Goal: Task Accomplishment & Management: Use online tool/utility

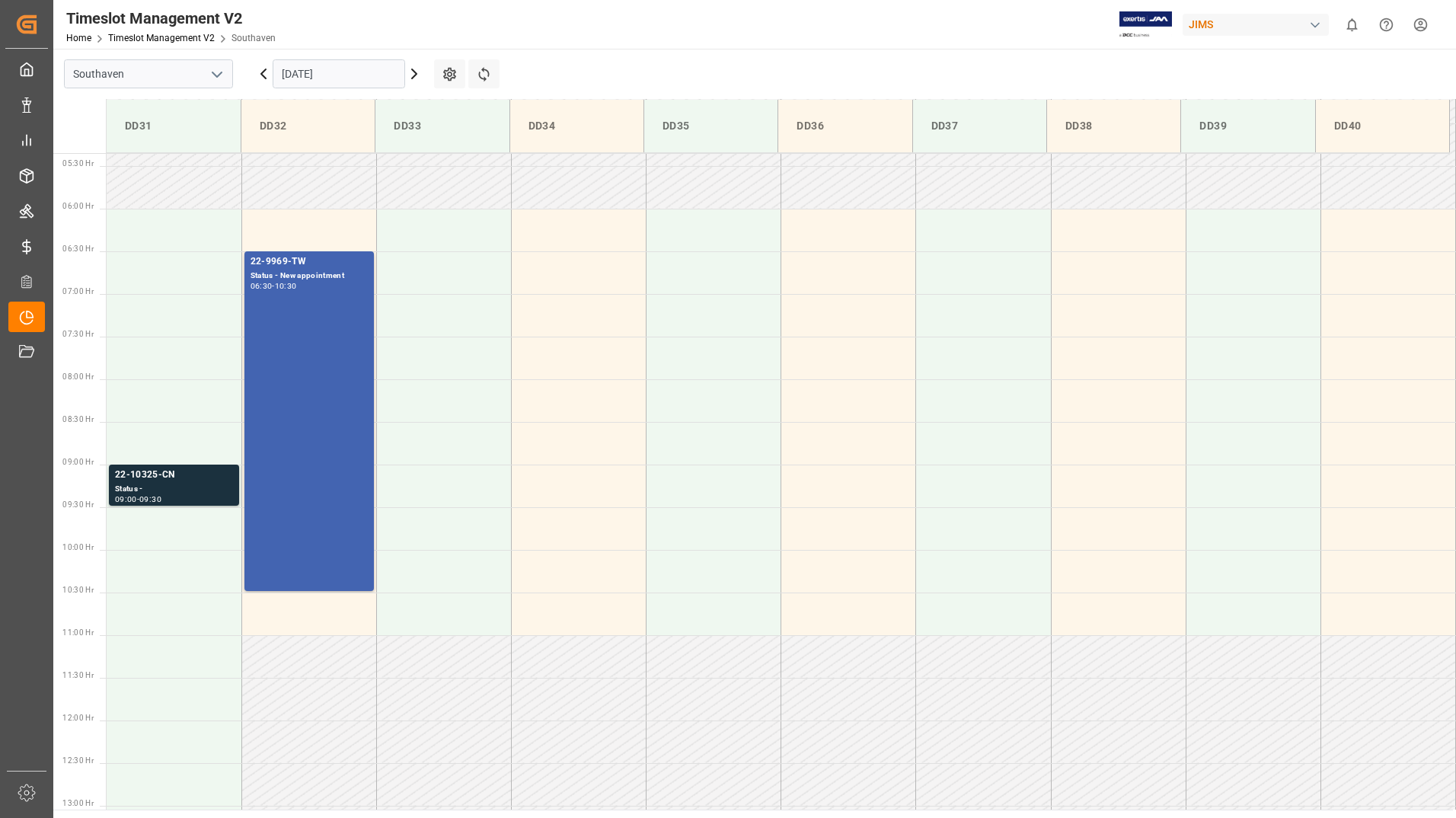
scroll to position [457, 0]
click at [416, 75] on icon at bounding box center [414, 74] width 4 height 10
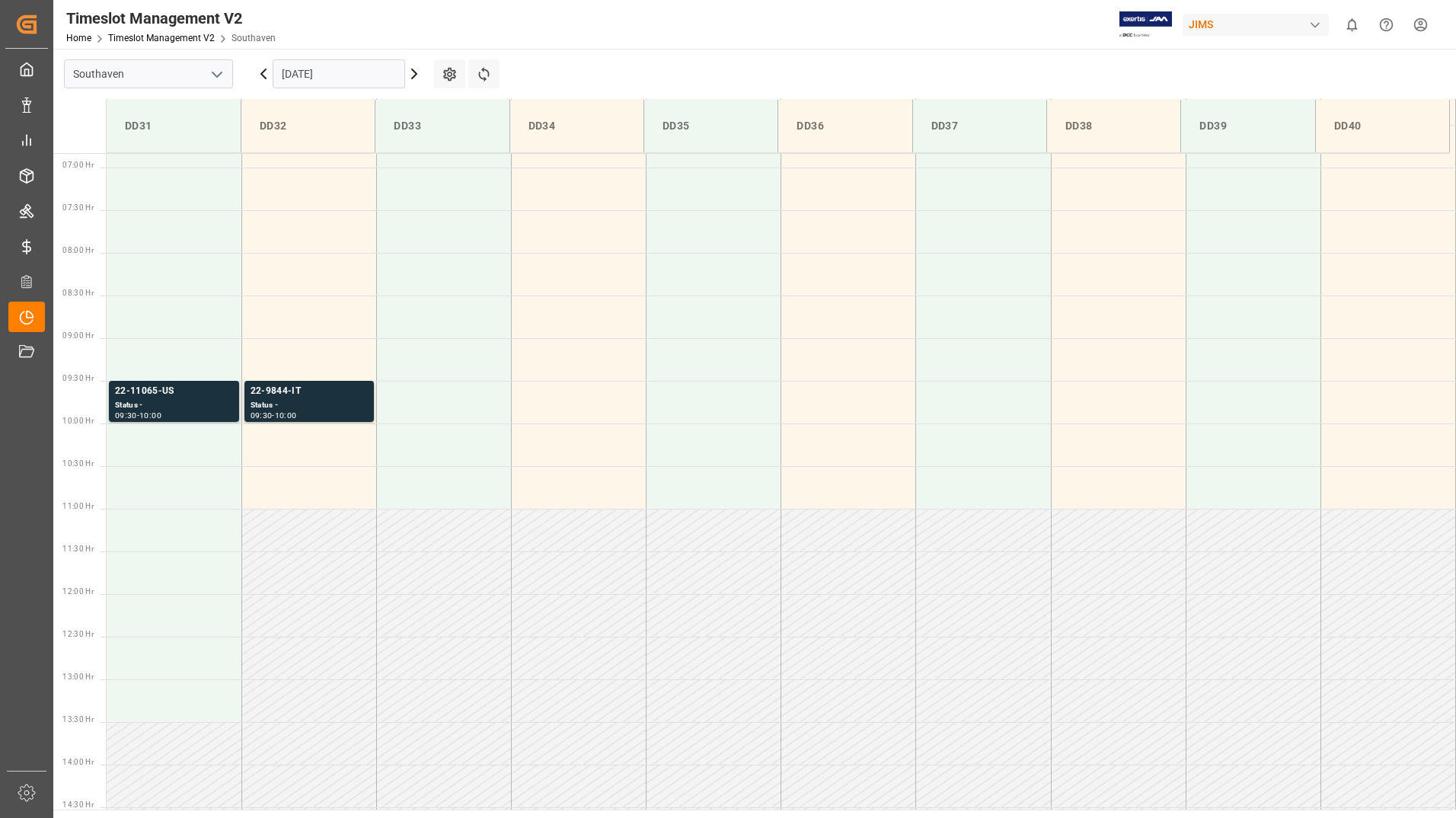
scroll to position [588, 0]
click at [346, 406] on div "Status -" at bounding box center [308, 400] width 117 height 13
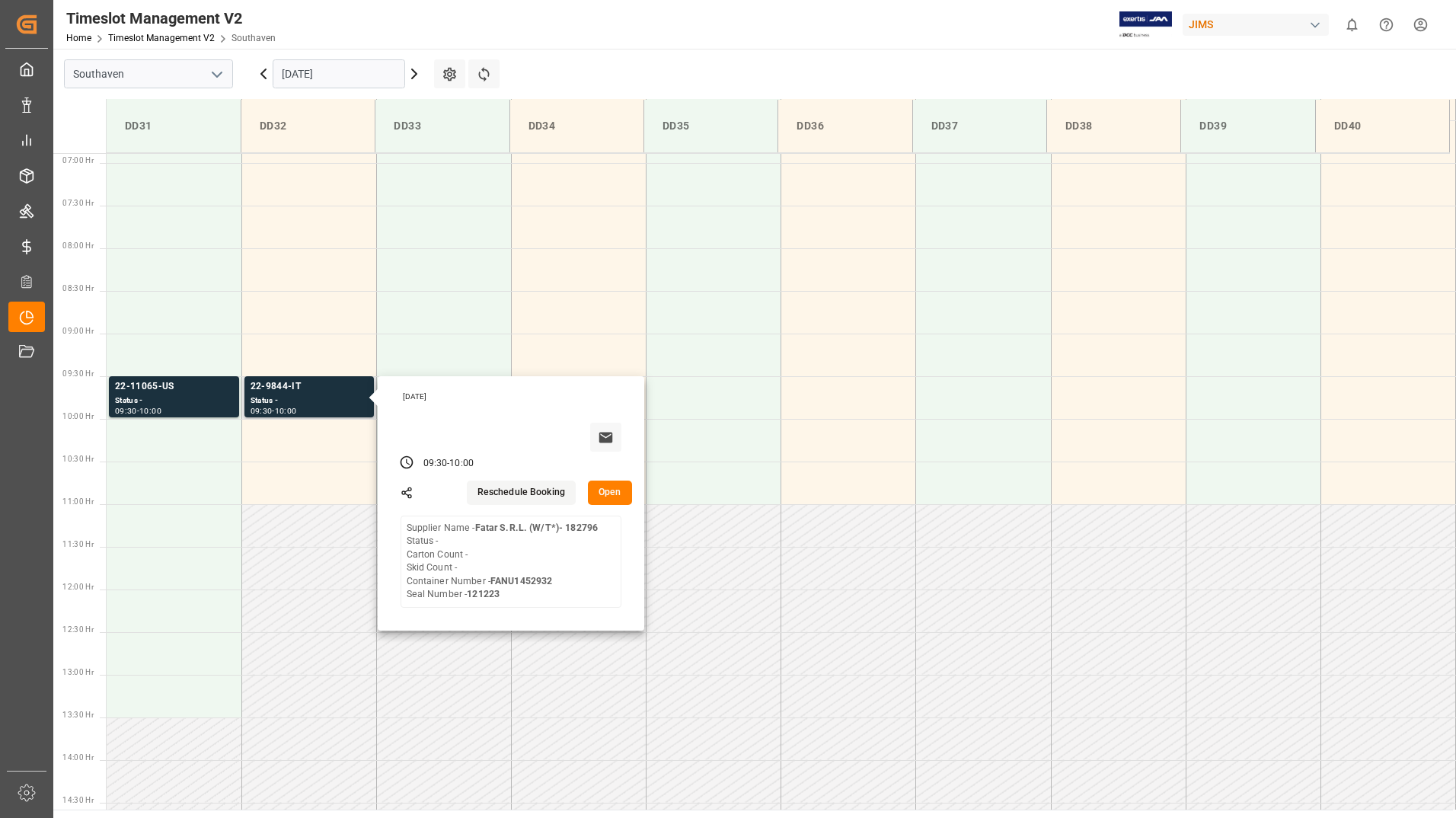
click at [612, 497] on button "Open" at bounding box center [610, 493] width 44 height 24
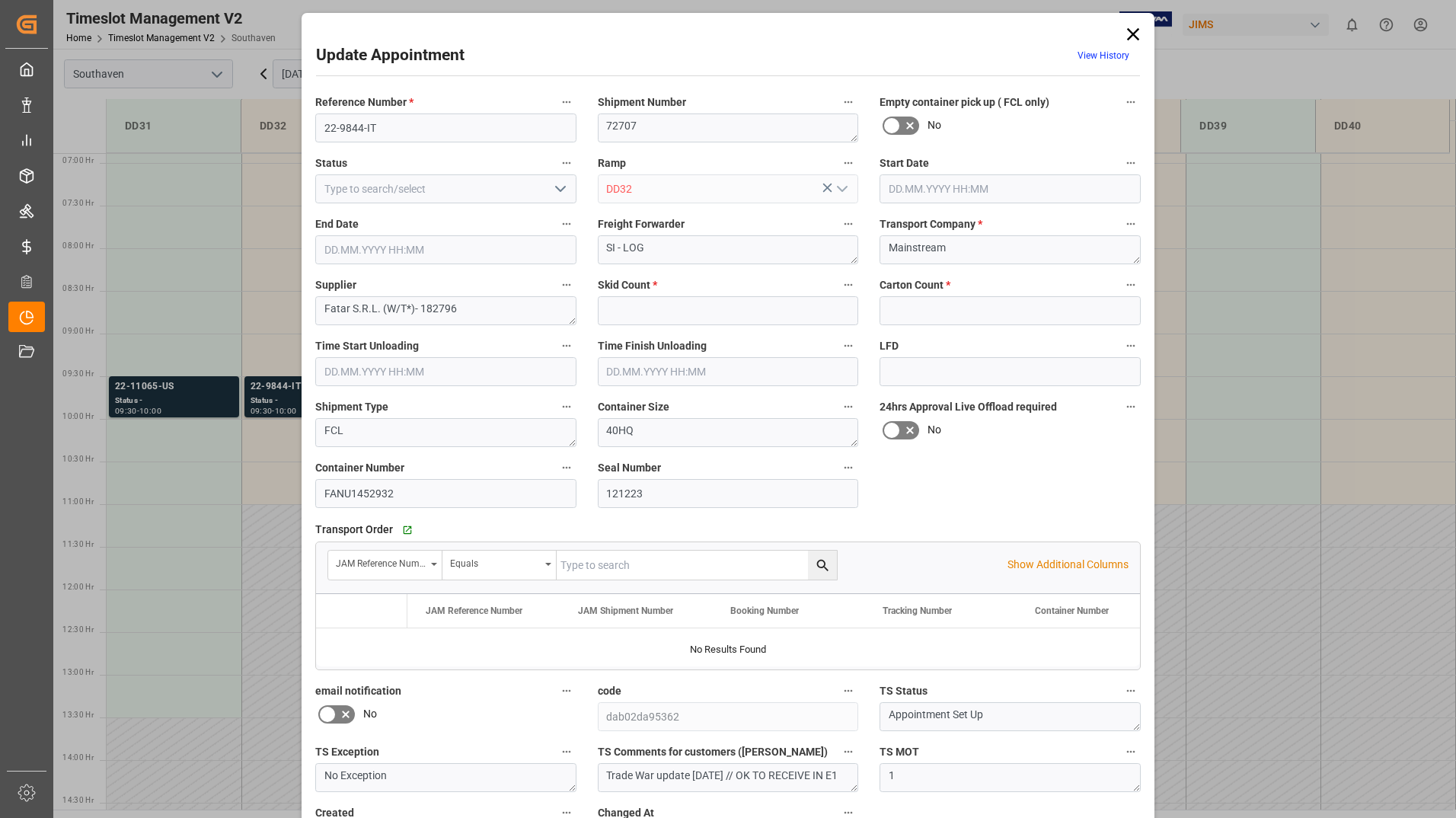
type input "0"
type input "[DATE] 09:30"
type input "[DATE] 10:00"
type input "[DATE] 13:09"
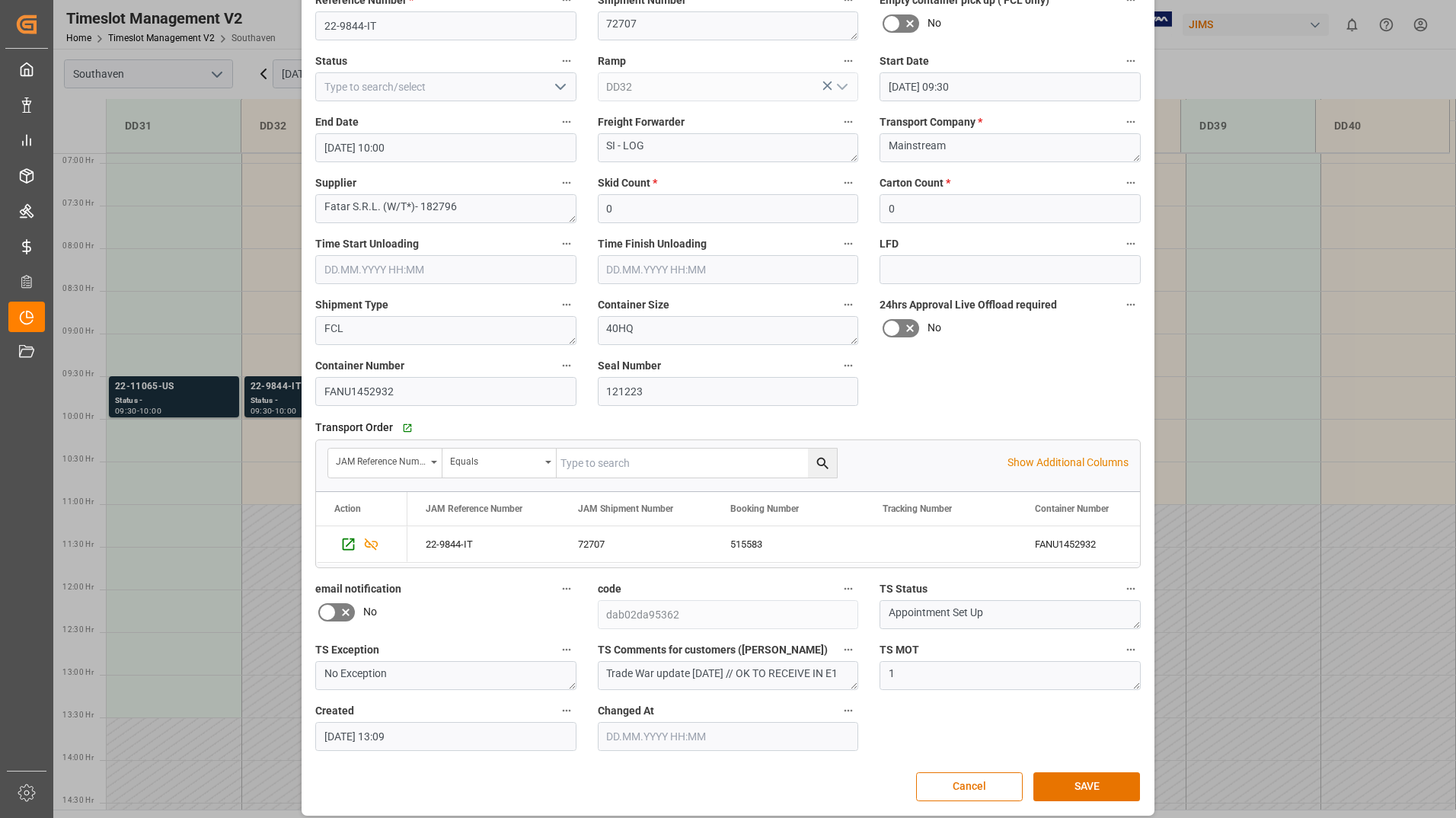
scroll to position [113, 0]
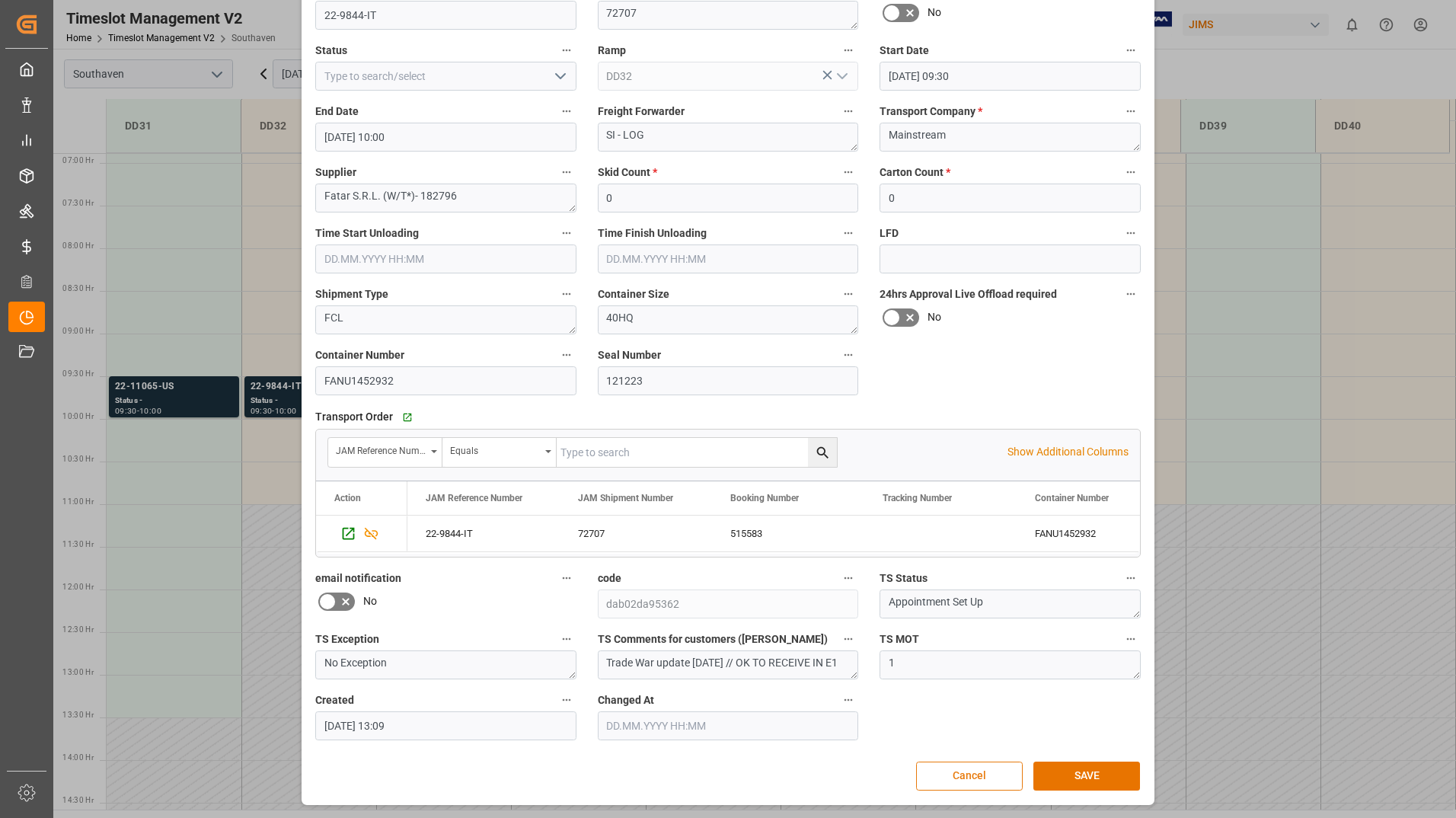
click at [960, 784] on button "Cancel" at bounding box center [968, 776] width 107 height 29
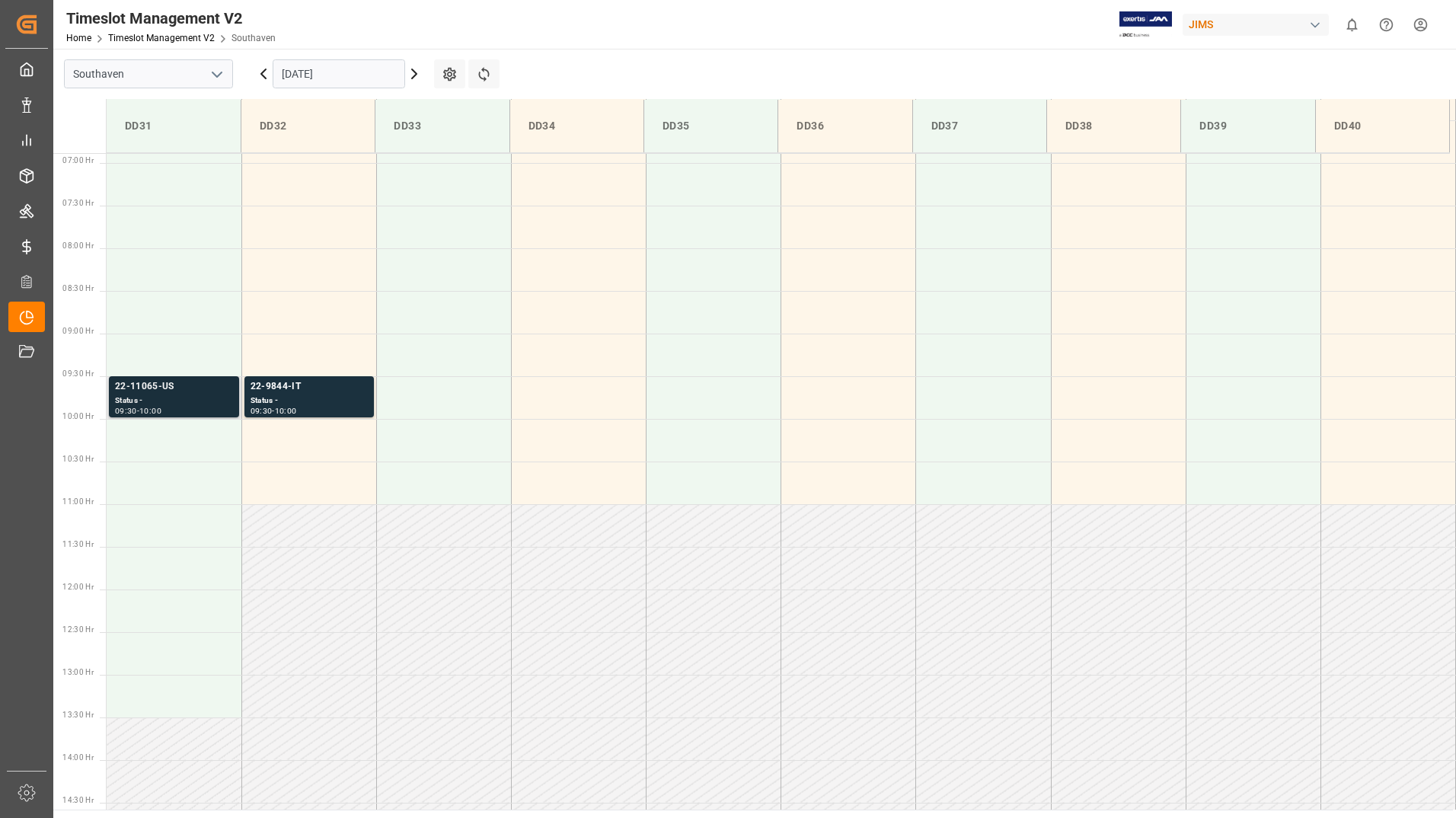
click at [199, 397] on div "Status -" at bounding box center [174, 400] width 118 height 13
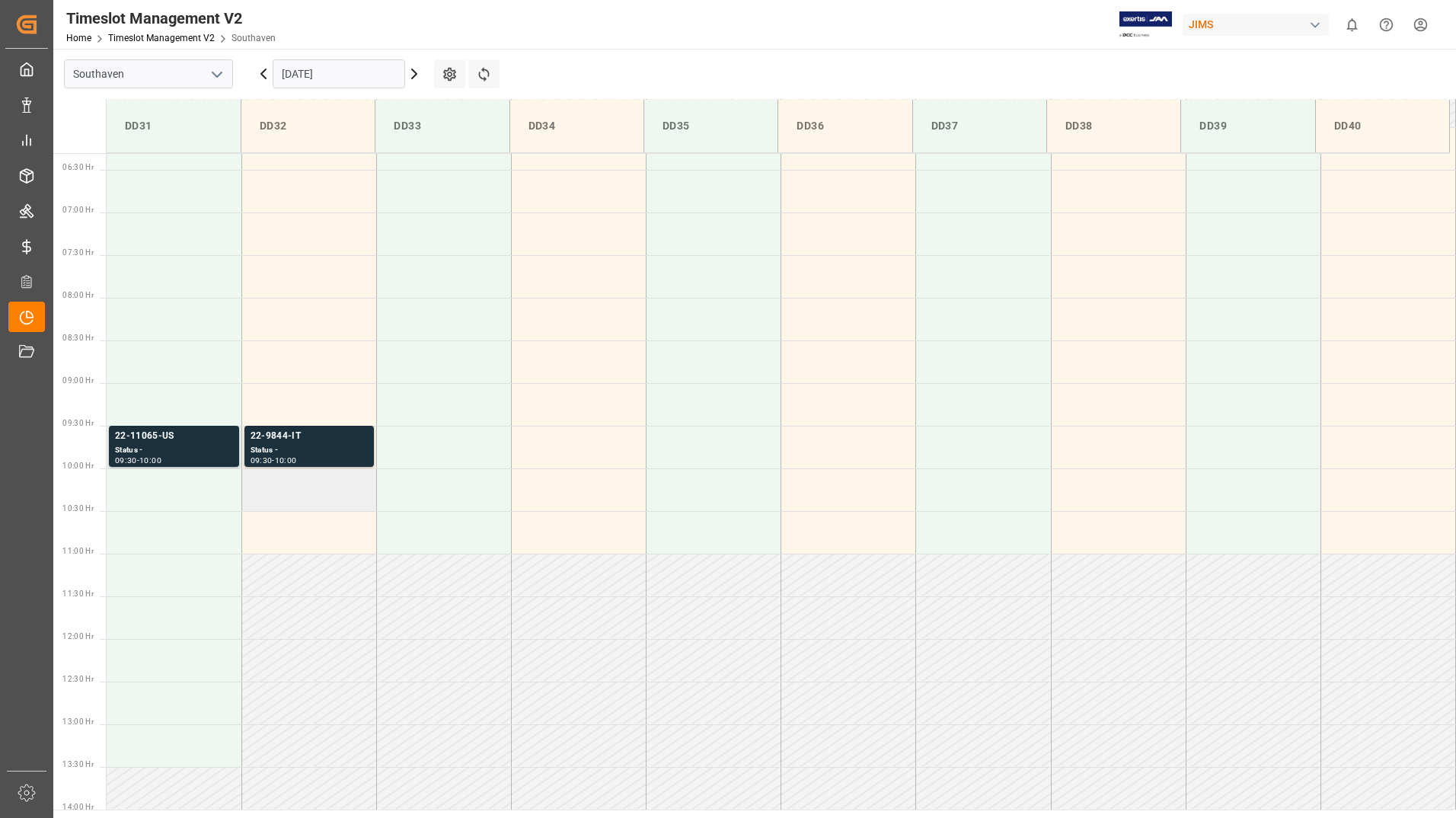
scroll to position [511, 0]
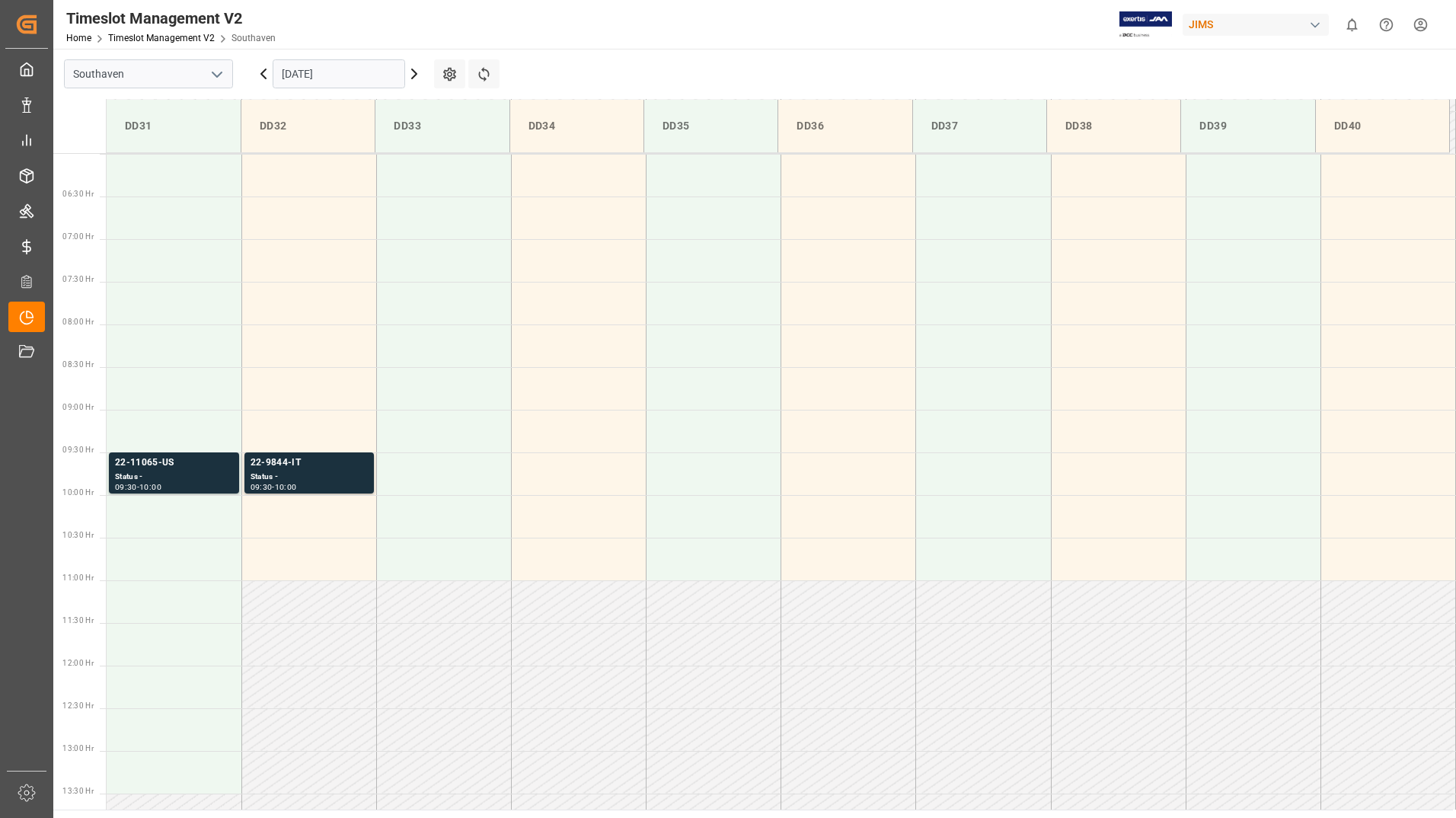
click at [412, 73] on icon at bounding box center [414, 74] width 18 height 18
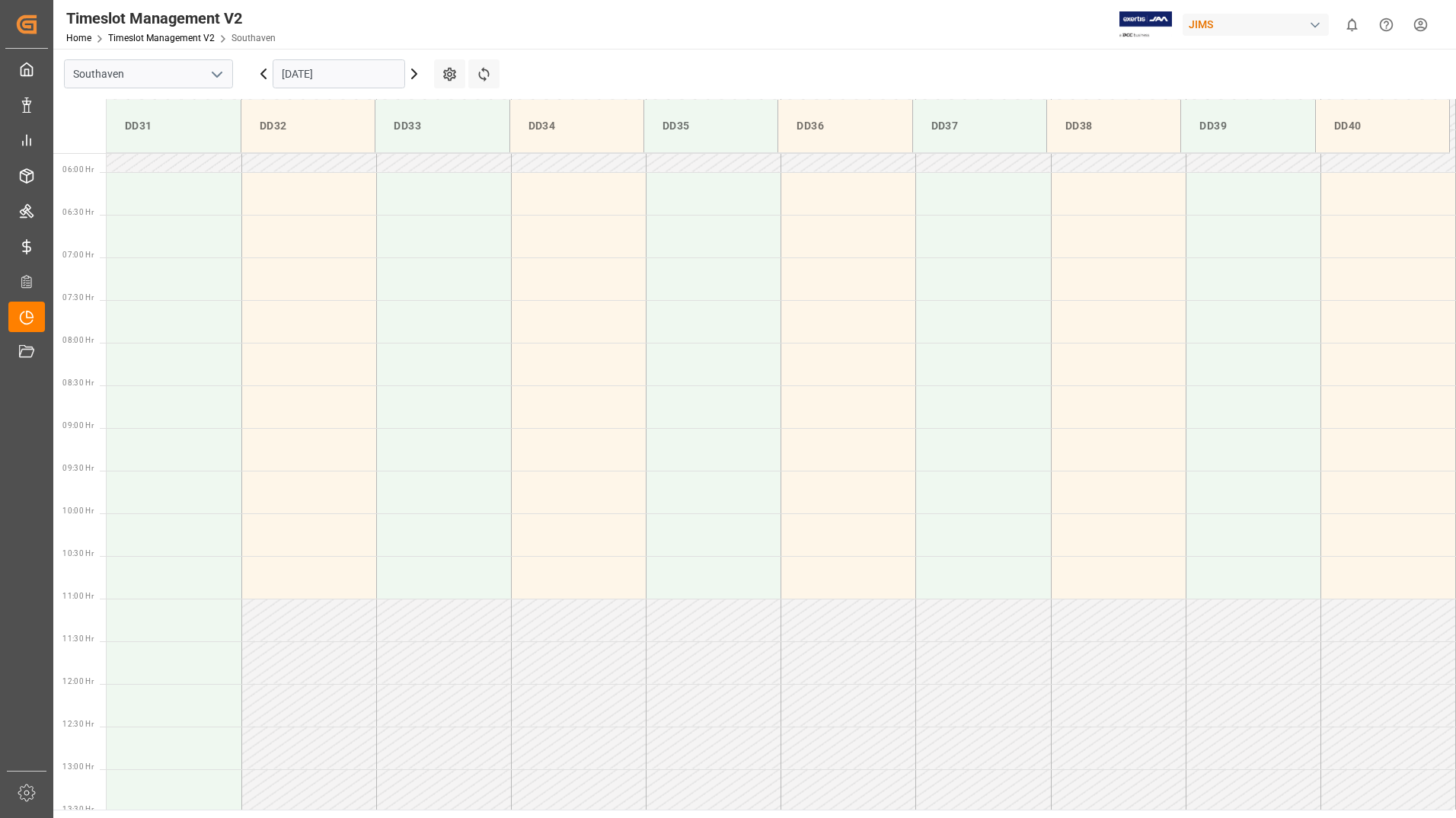
scroll to position [588, 0]
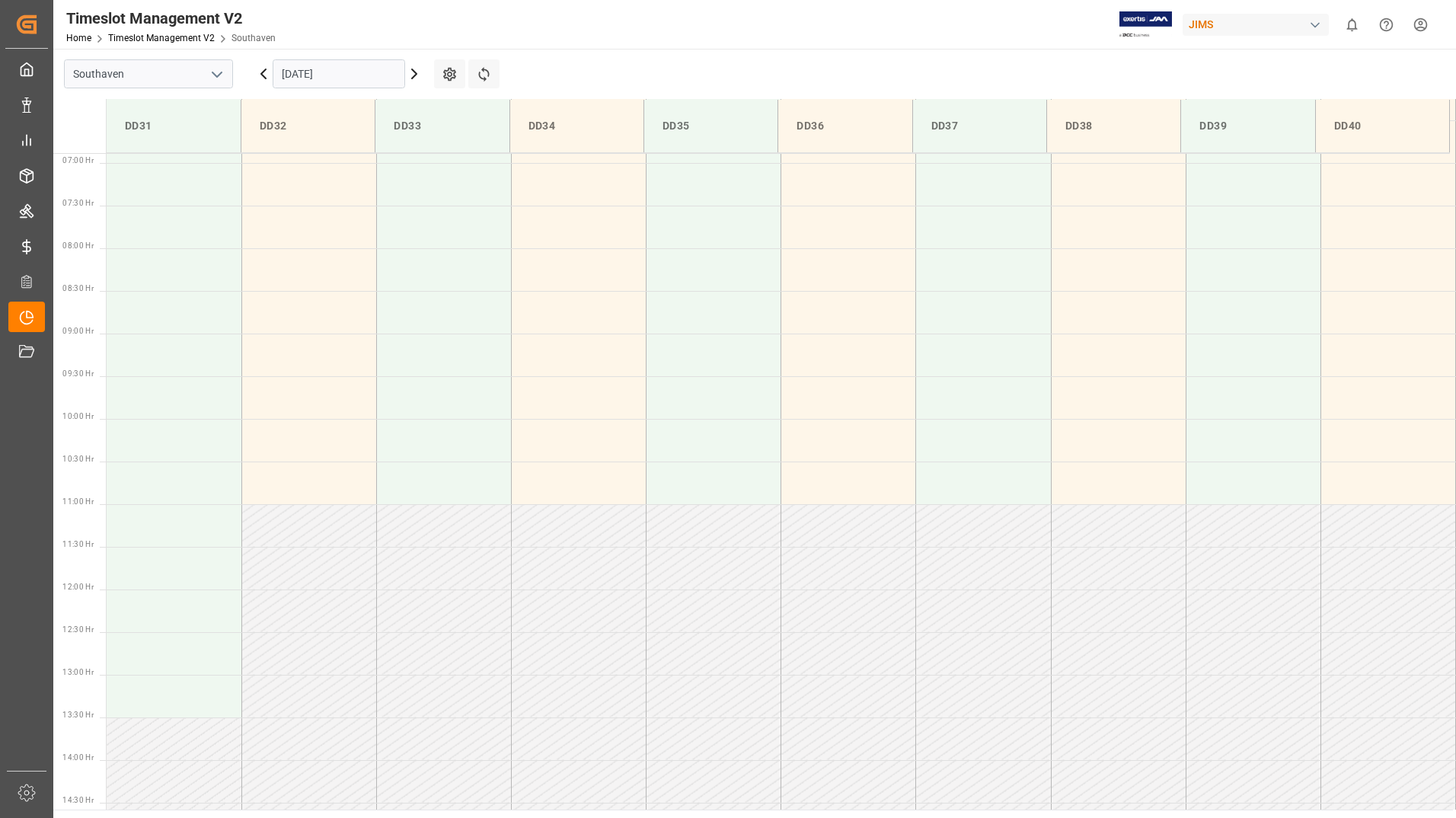
click at [412, 73] on icon at bounding box center [414, 74] width 18 height 18
click at [339, 403] on div "Status -" at bounding box center [308, 400] width 117 height 13
click at [411, 73] on icon at bounding box center [414, 74] width 18 height 18
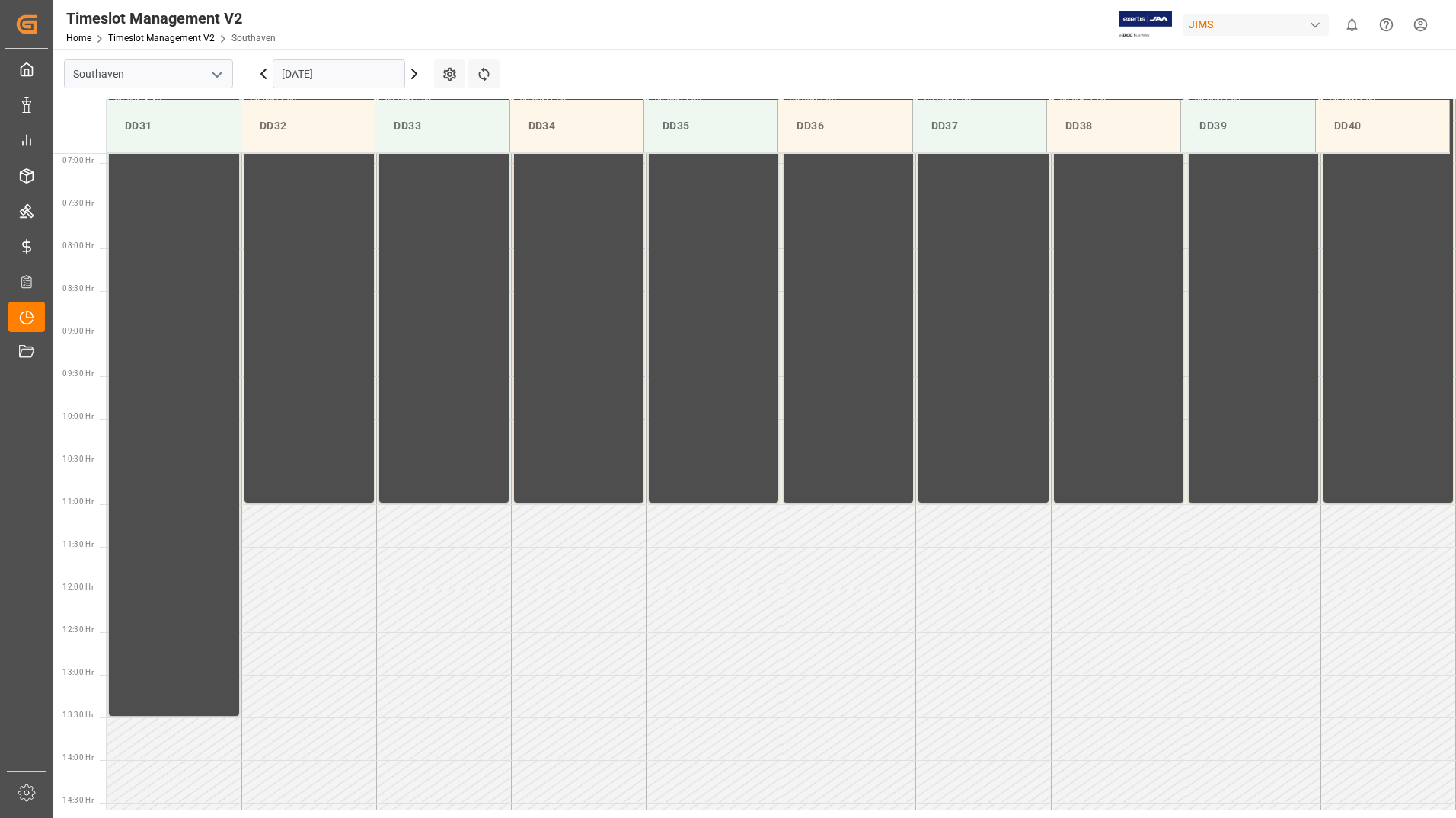
click at [262, 70] on icon at bounding box center [263, 74] width 18 height 18
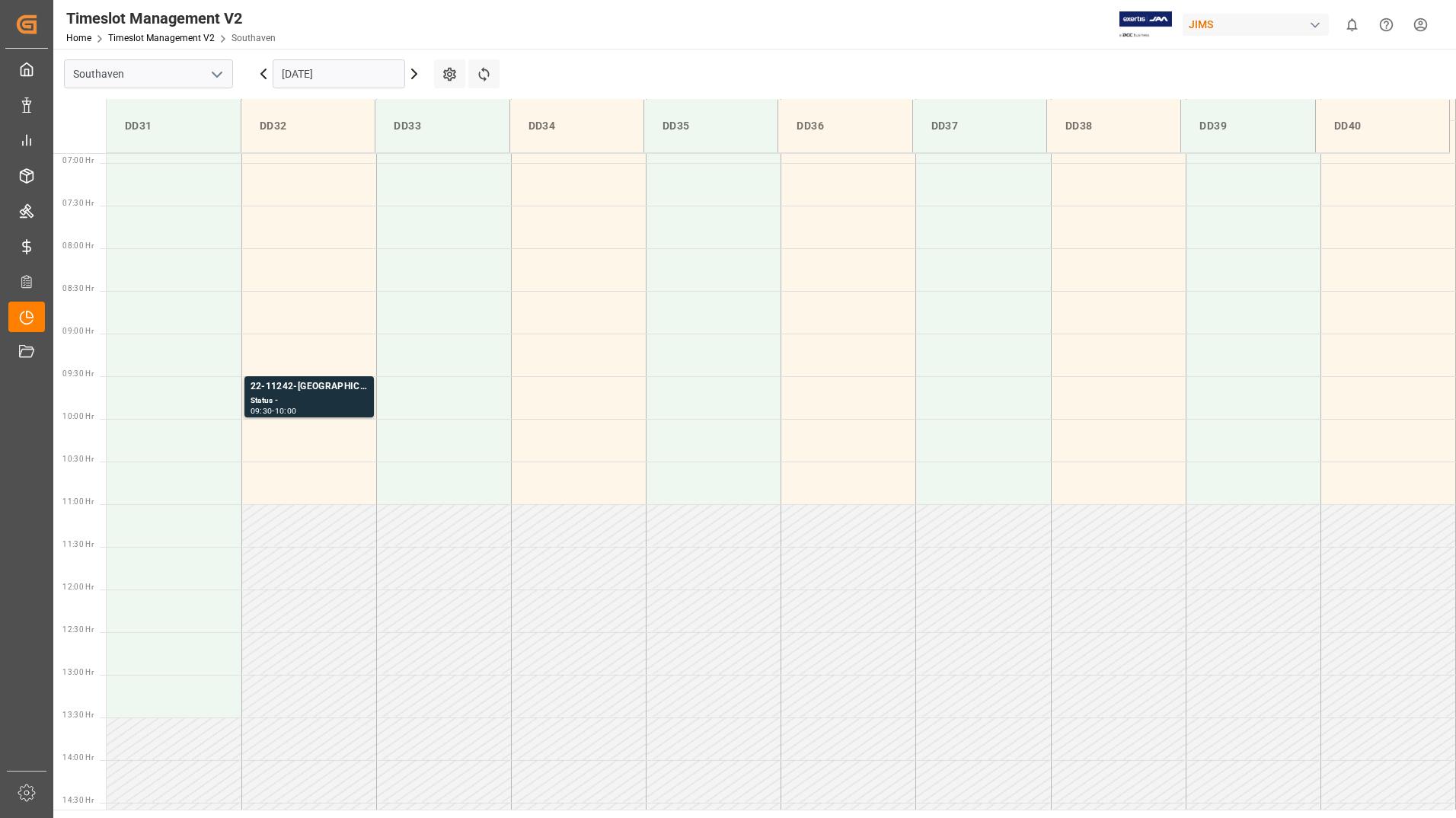
click at [262, 70] on icon at bounding box center [263, 74] width 18 height 18
click at [300, 405] on div "Status -" at bounding box center [308, 400] width 117 height 13
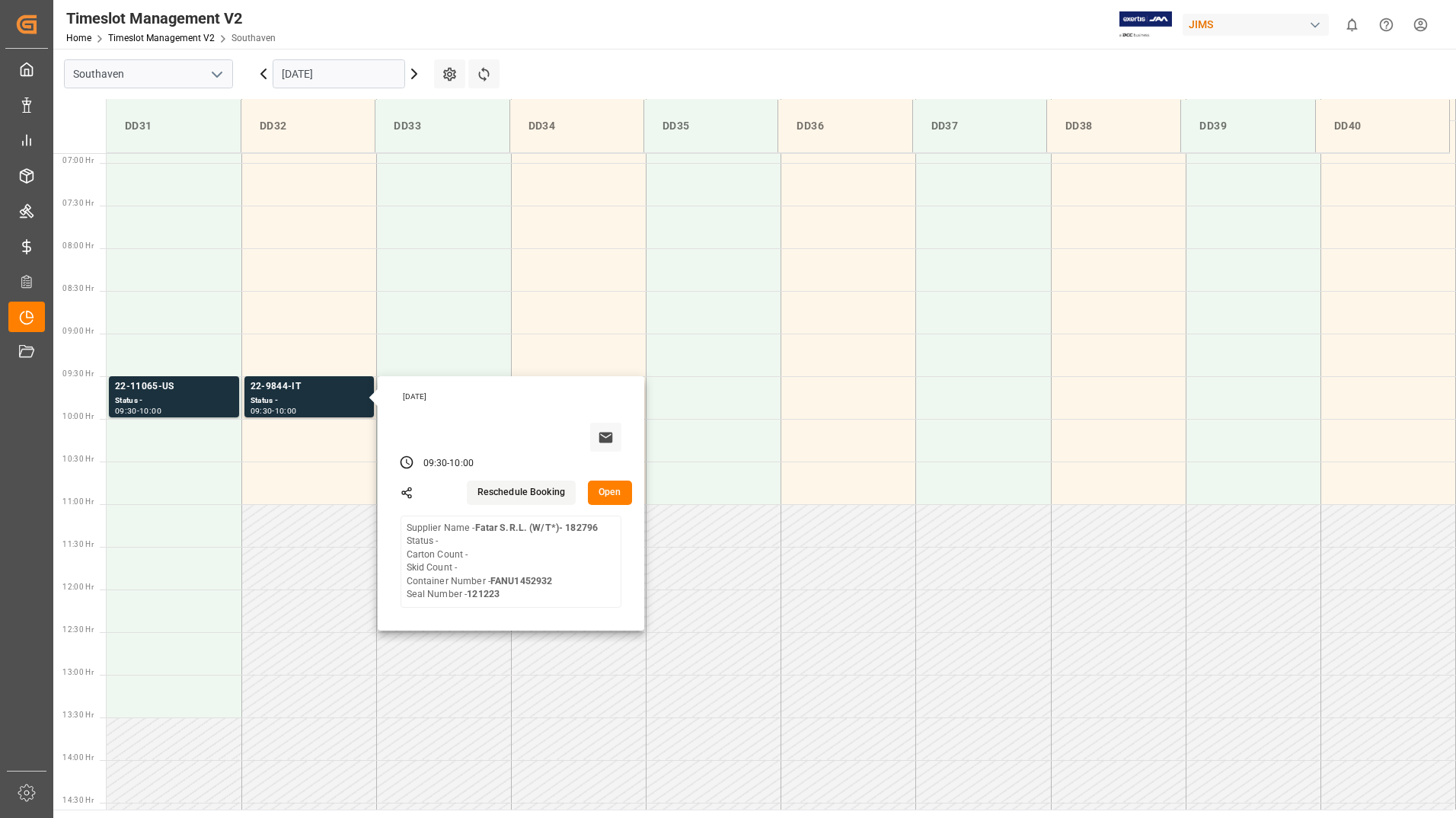
click at [263, 72] on icon at bounding box center [262, 74] width 4 height 10
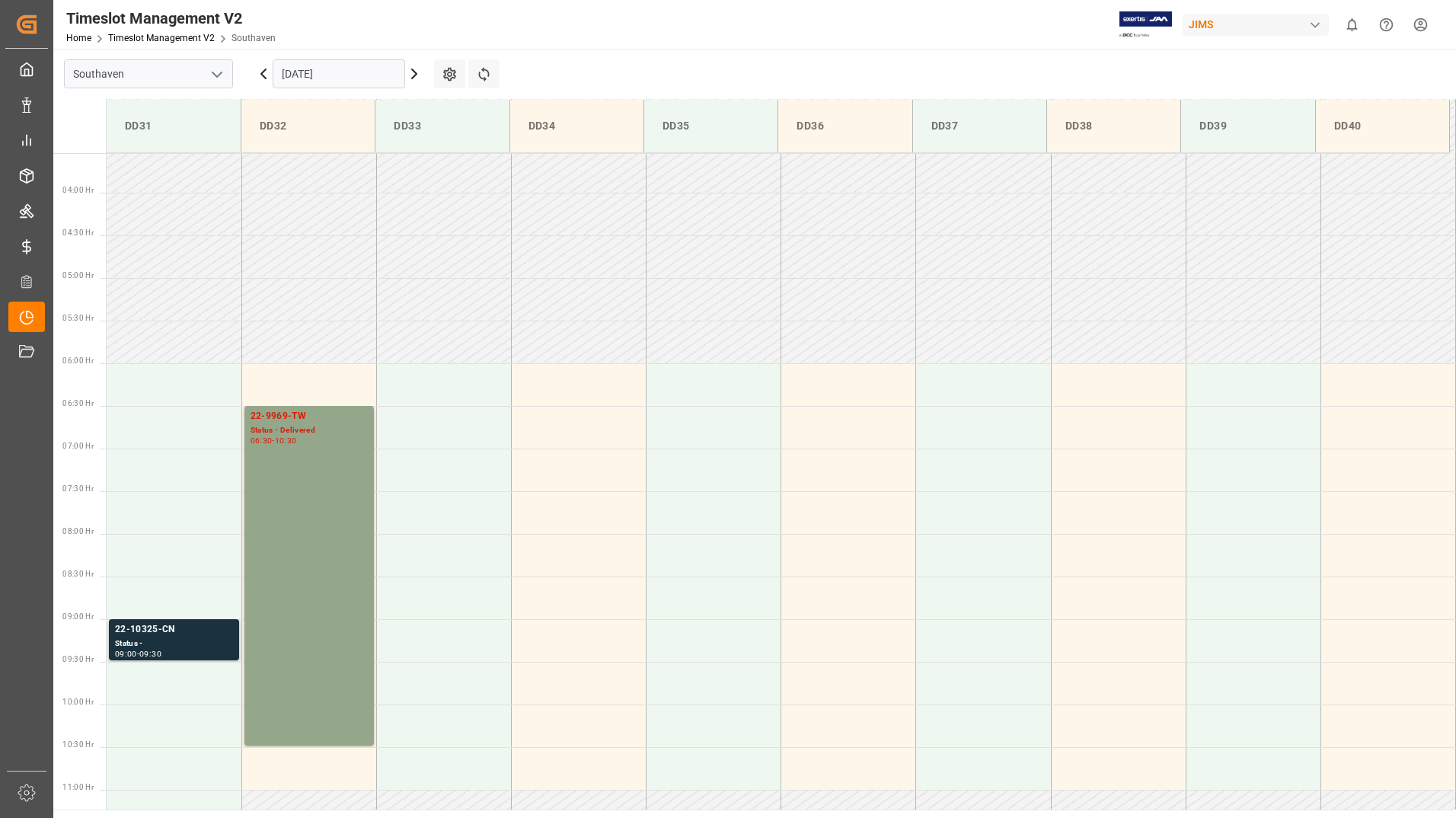
scroll to position [282, 0]
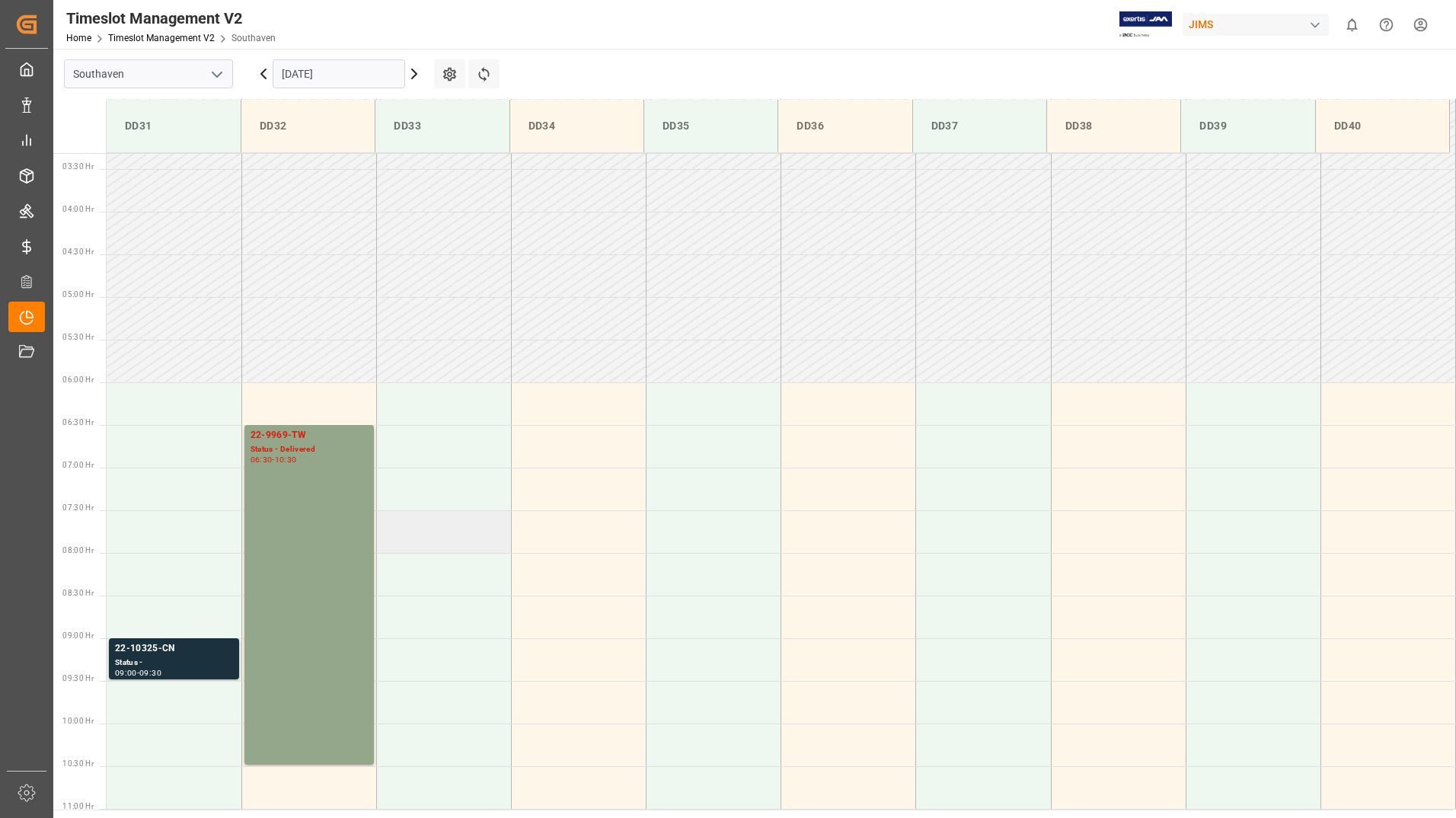
click at [430, 518] on td at bounding box center [443, 531] width 135 height 42
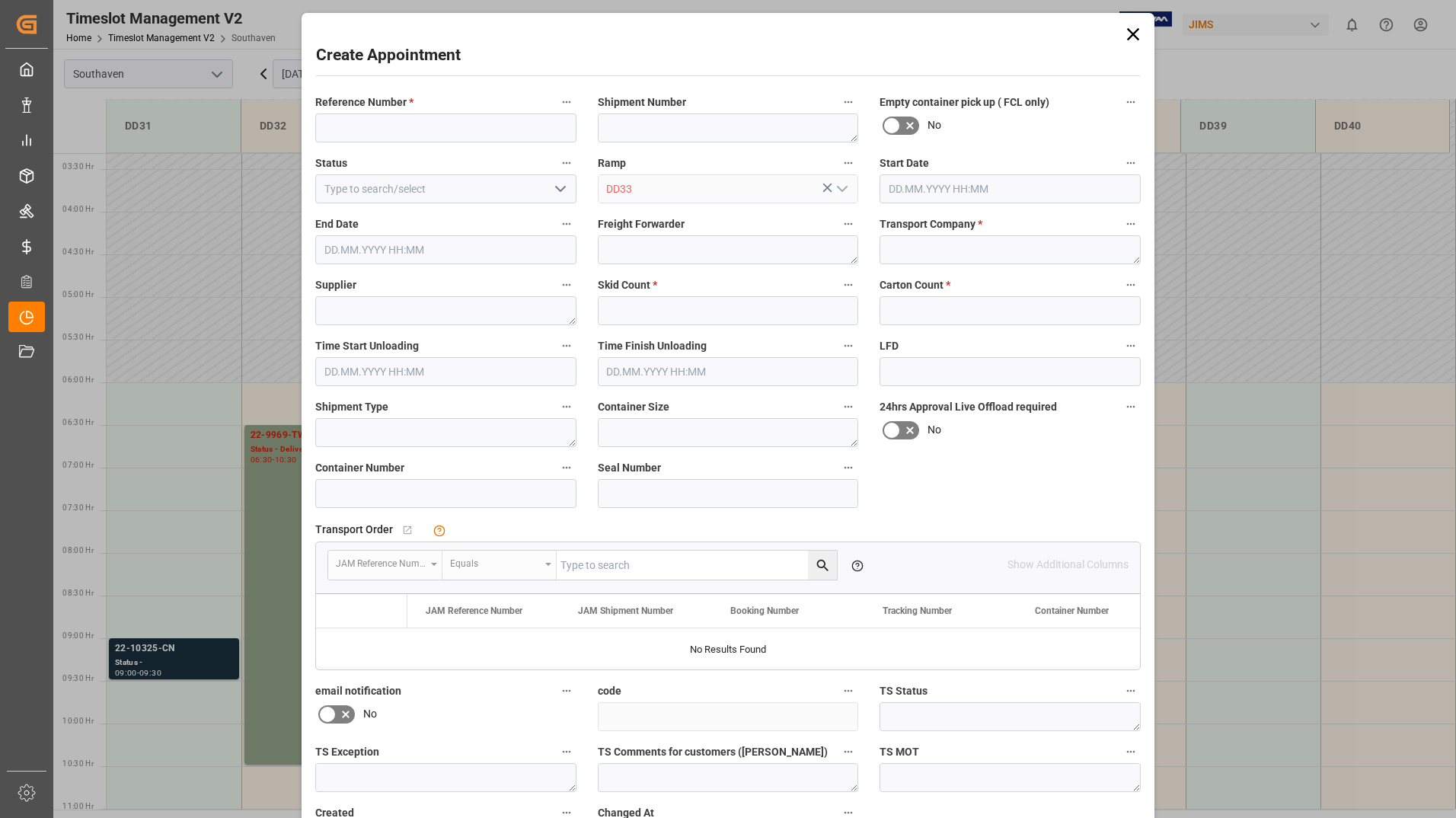
type input "[DATE] 07:30"
type input "[DATE] 08:00"
click at [1137, 36] on icon at bounding box center [1133, 34] width 22 height 22
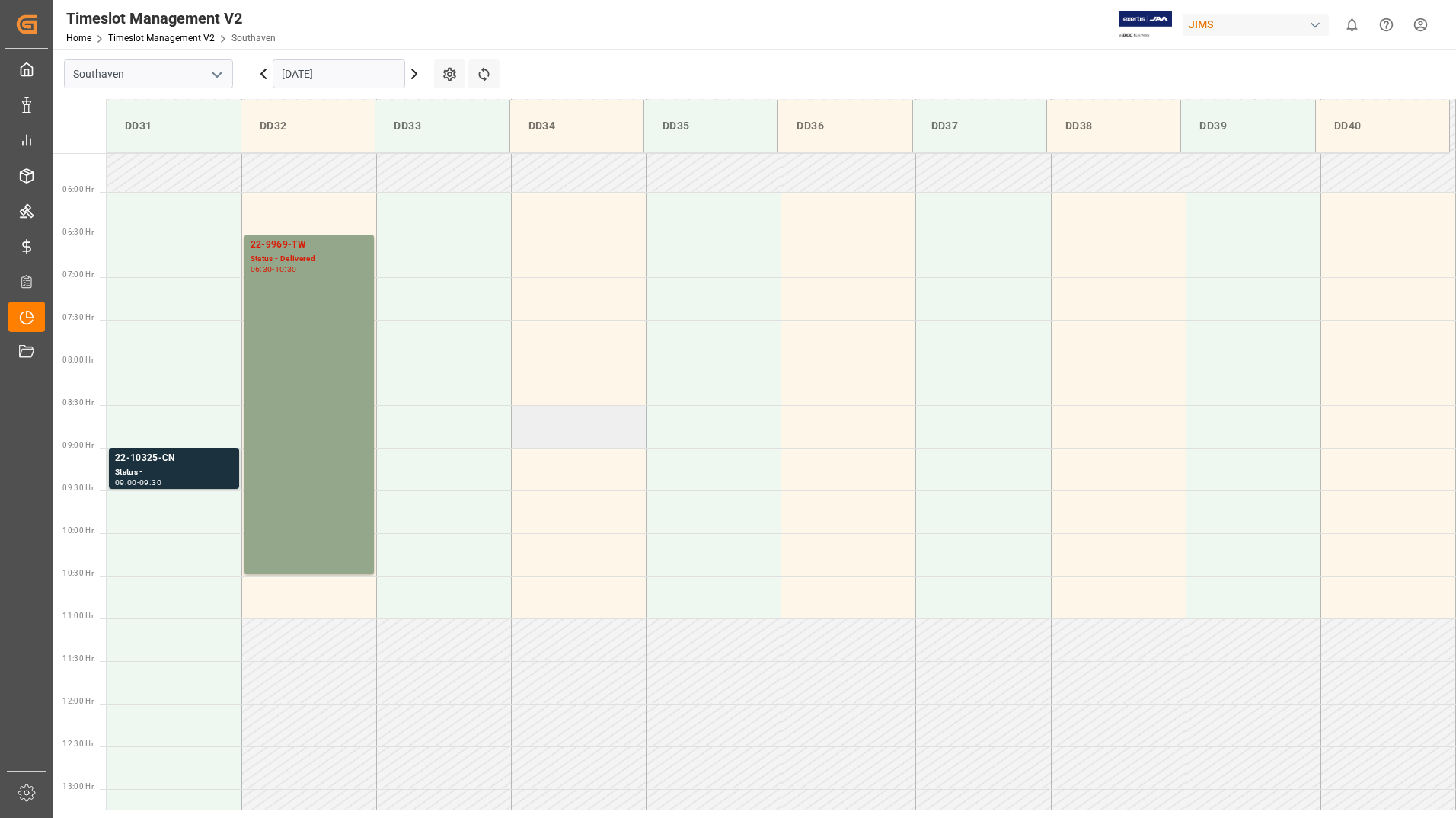
scroll to position [511, 0]
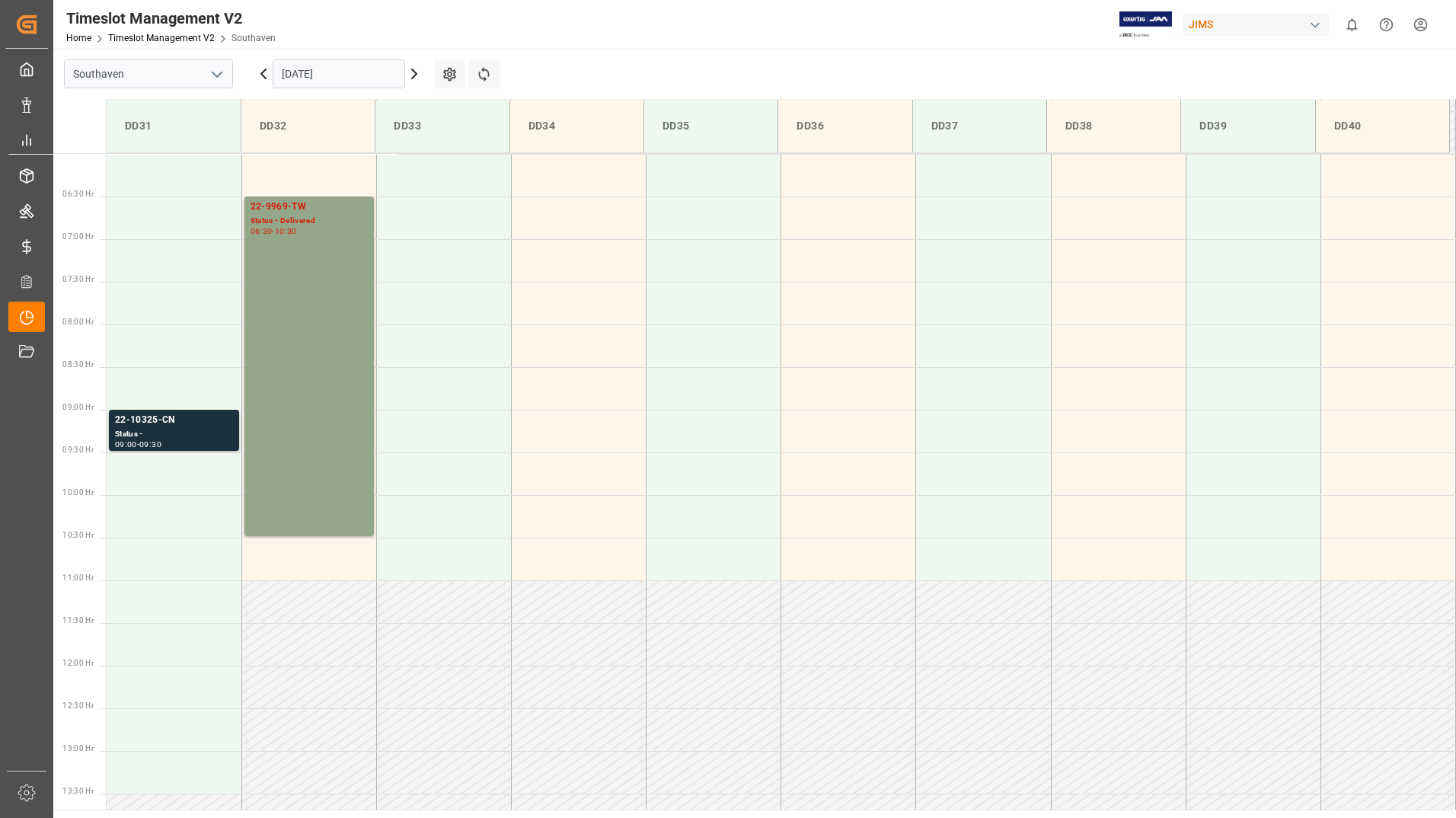
click at [415, 72] on icon at bounding box center [414, 74] width 4 height 10
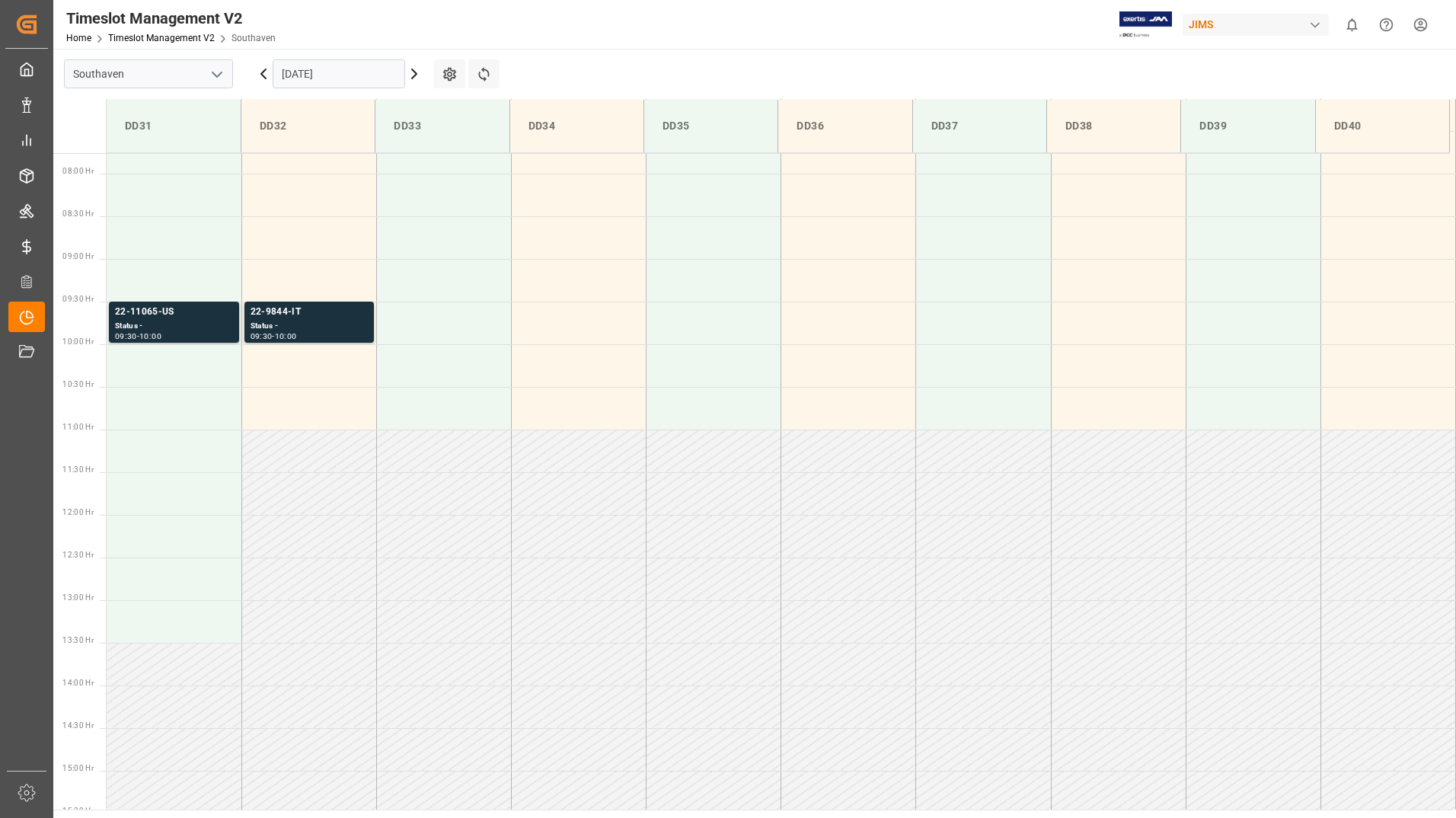
scroll to position [672, 0]
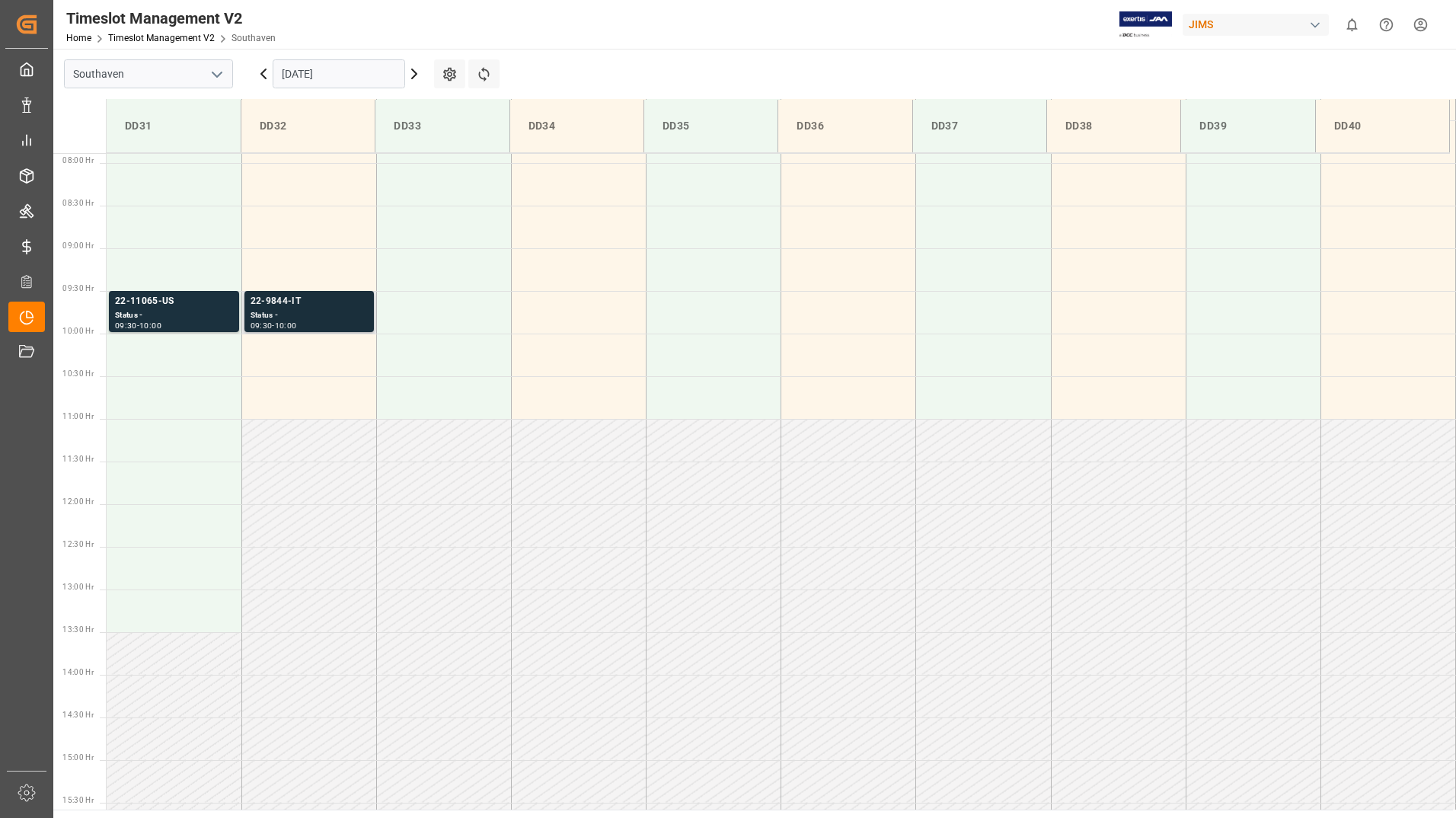
click at [316, 314] on div "Status -" at bounding box center [308, 315] width 117 height 13
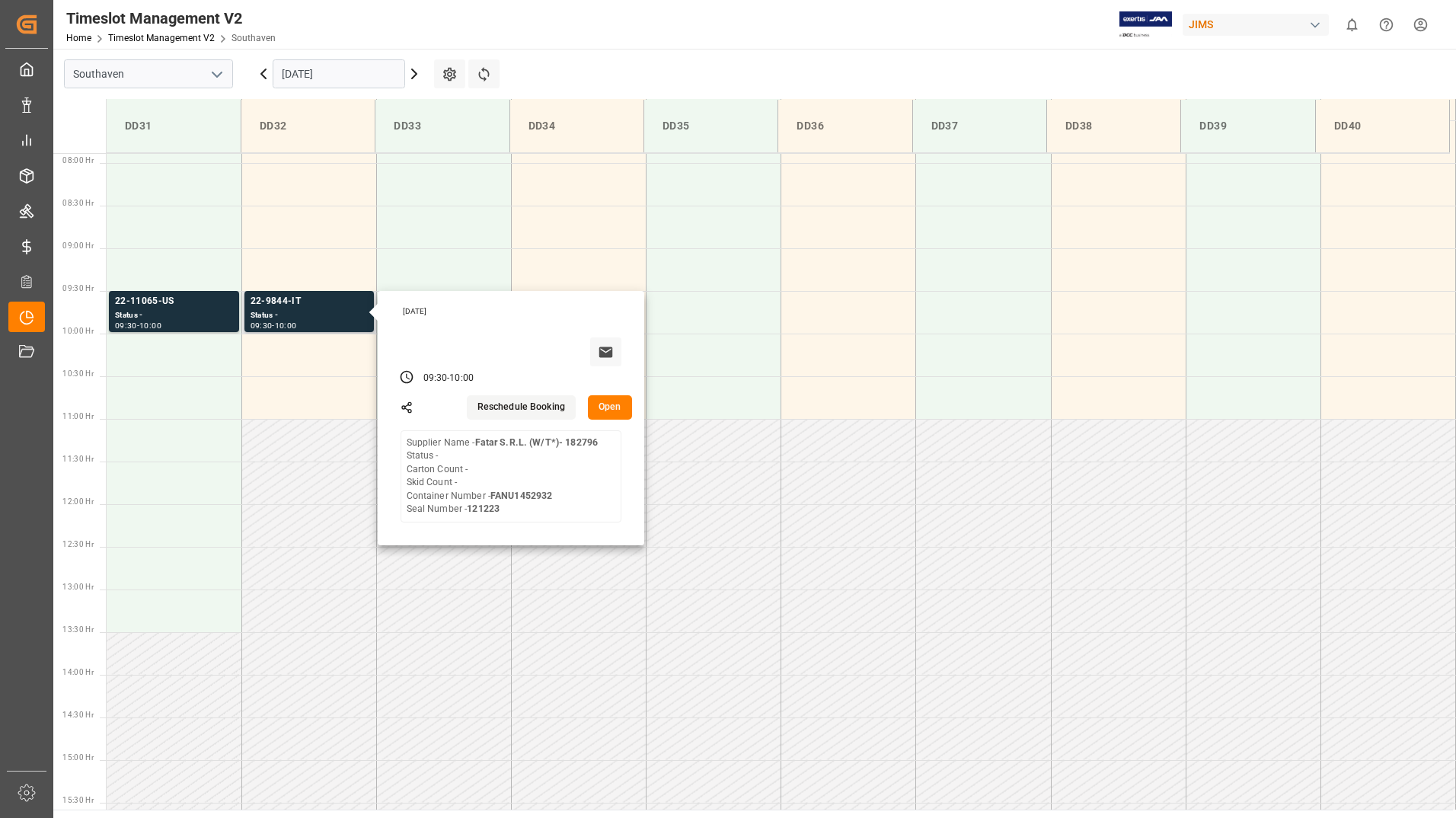
click at [610, 412] on button "Open" at bounding box center [610, 407] width 44 height 24
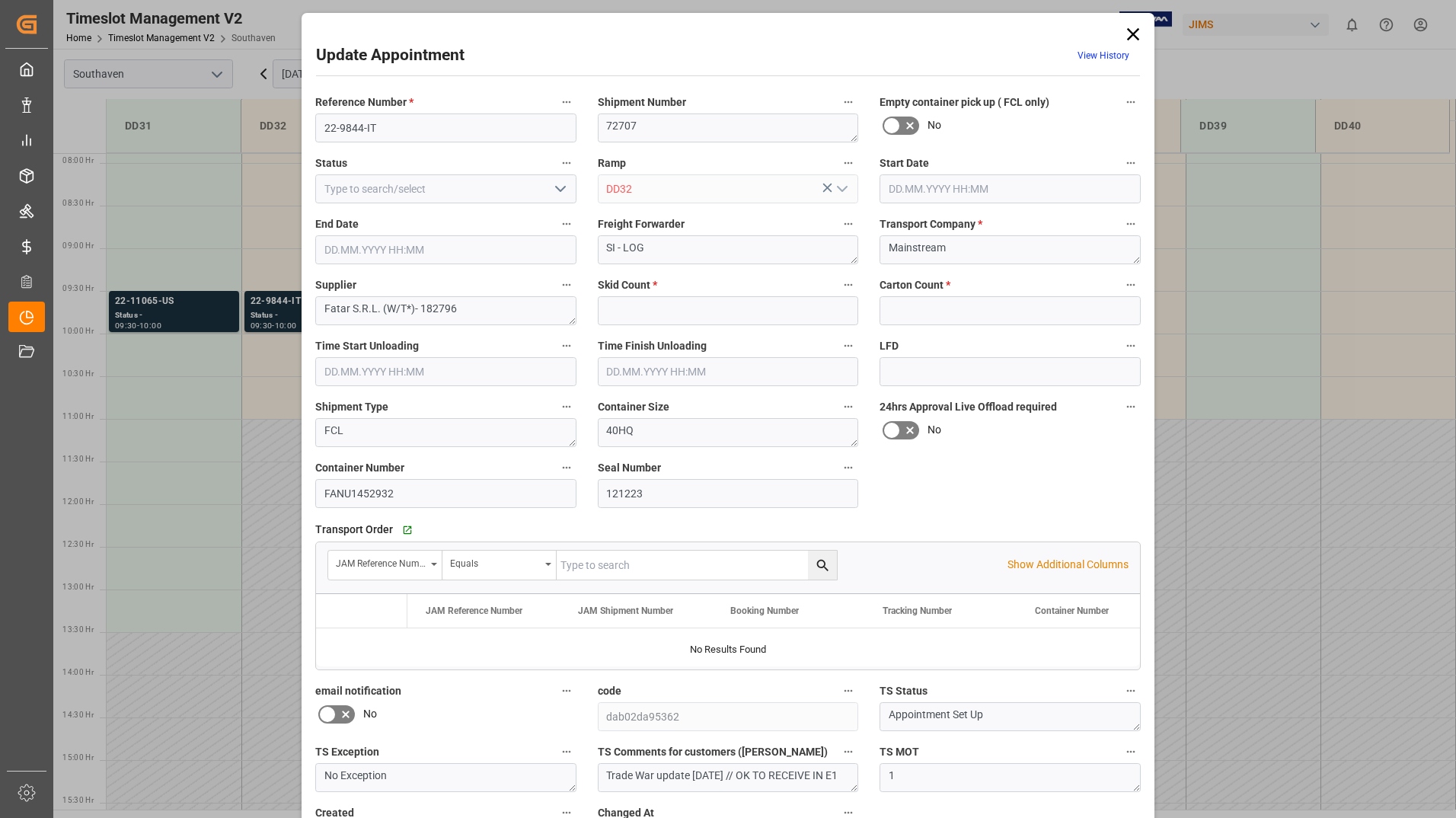
type input "0"
type input "[DATE] 09:30"
type input "[DATE] 10:00"
type input "[DATE] 13:09"
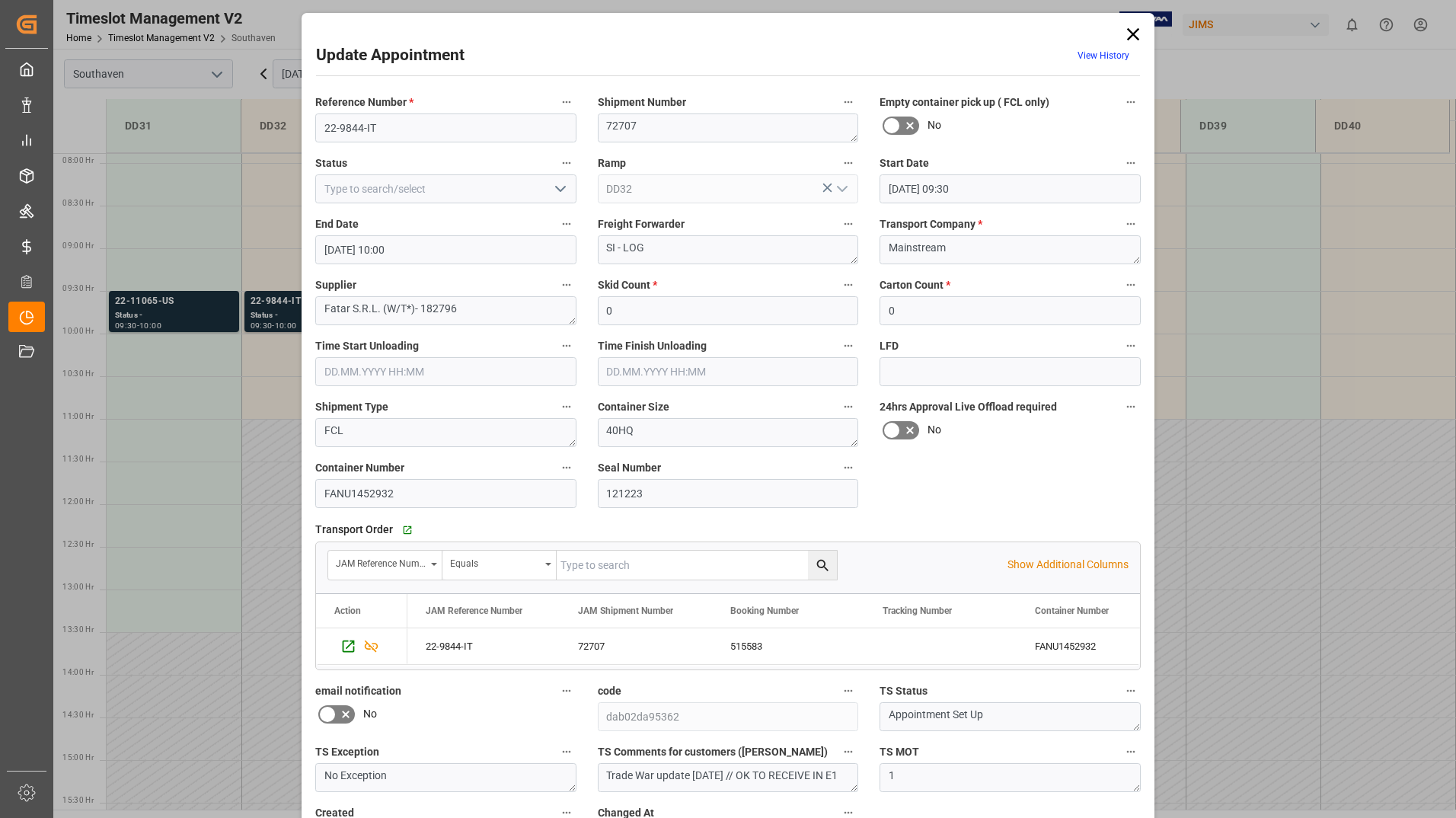
click at [1131, 33] on icon at bounding box center [1133, 35] width 12 height 12
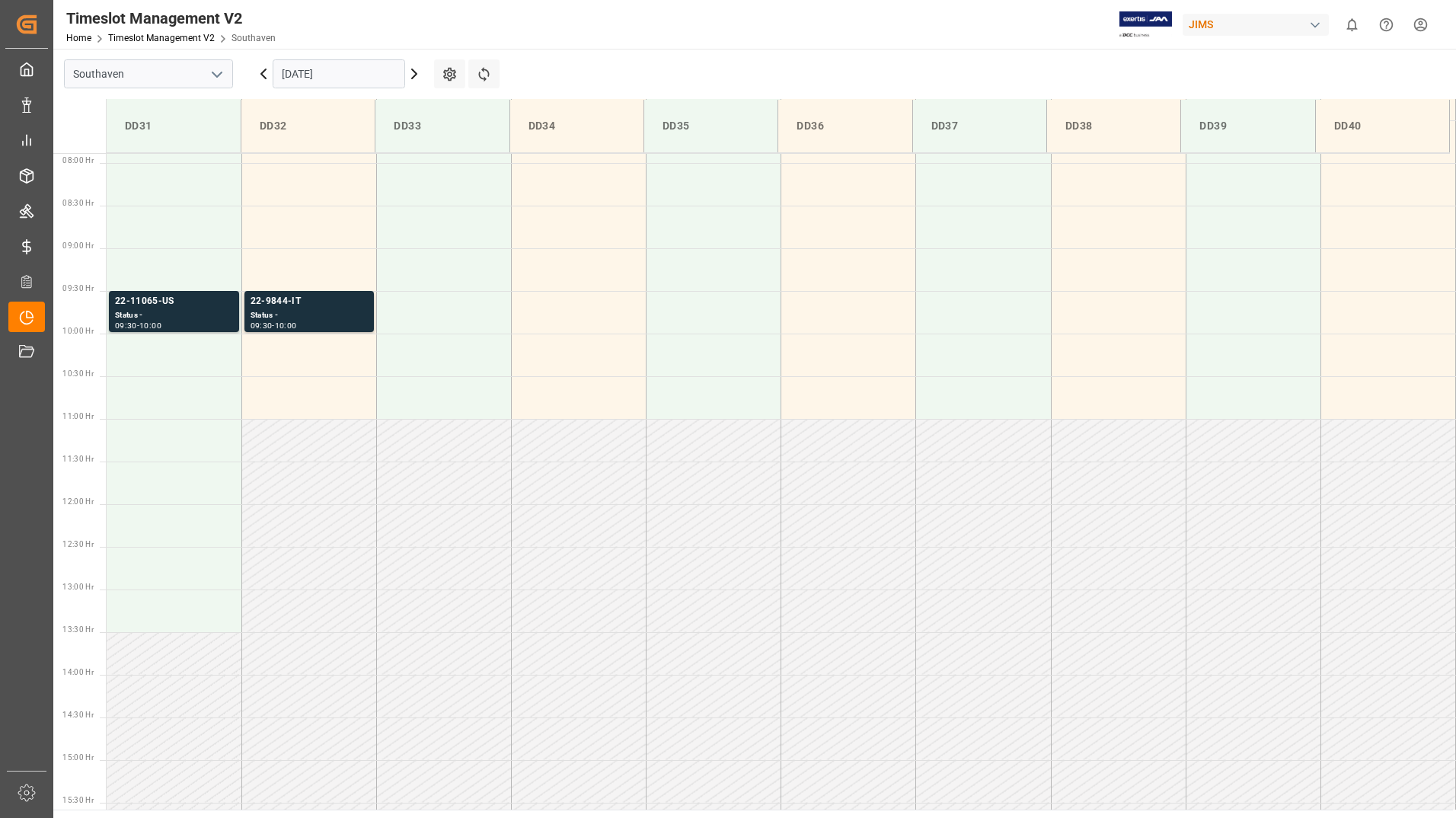
click at [415, 75] on icon at bounding box center [414, 74] width 4 height 10
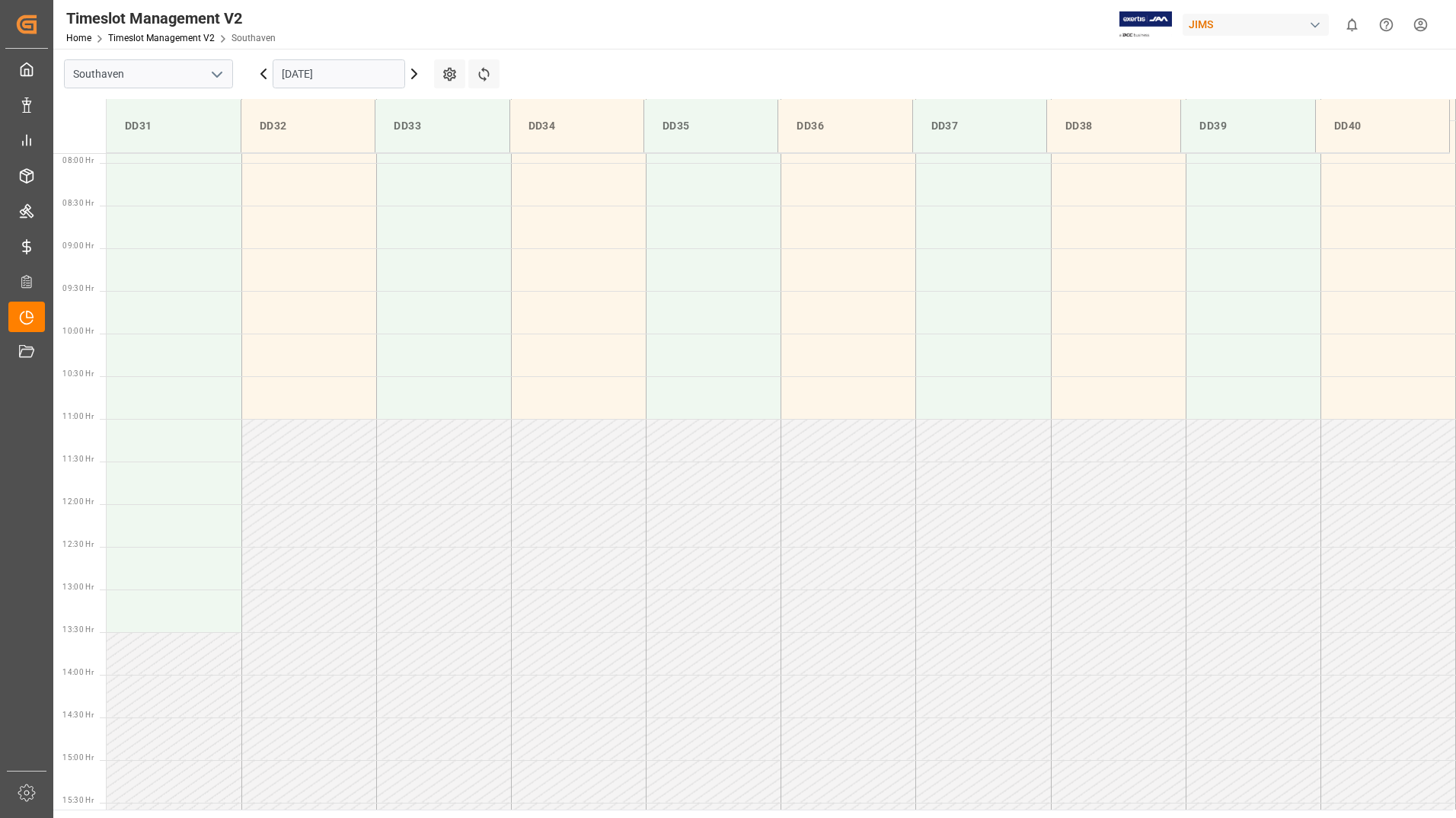
click at [415, 75] on icon at bounding box center [414, 74] width 4 height 10
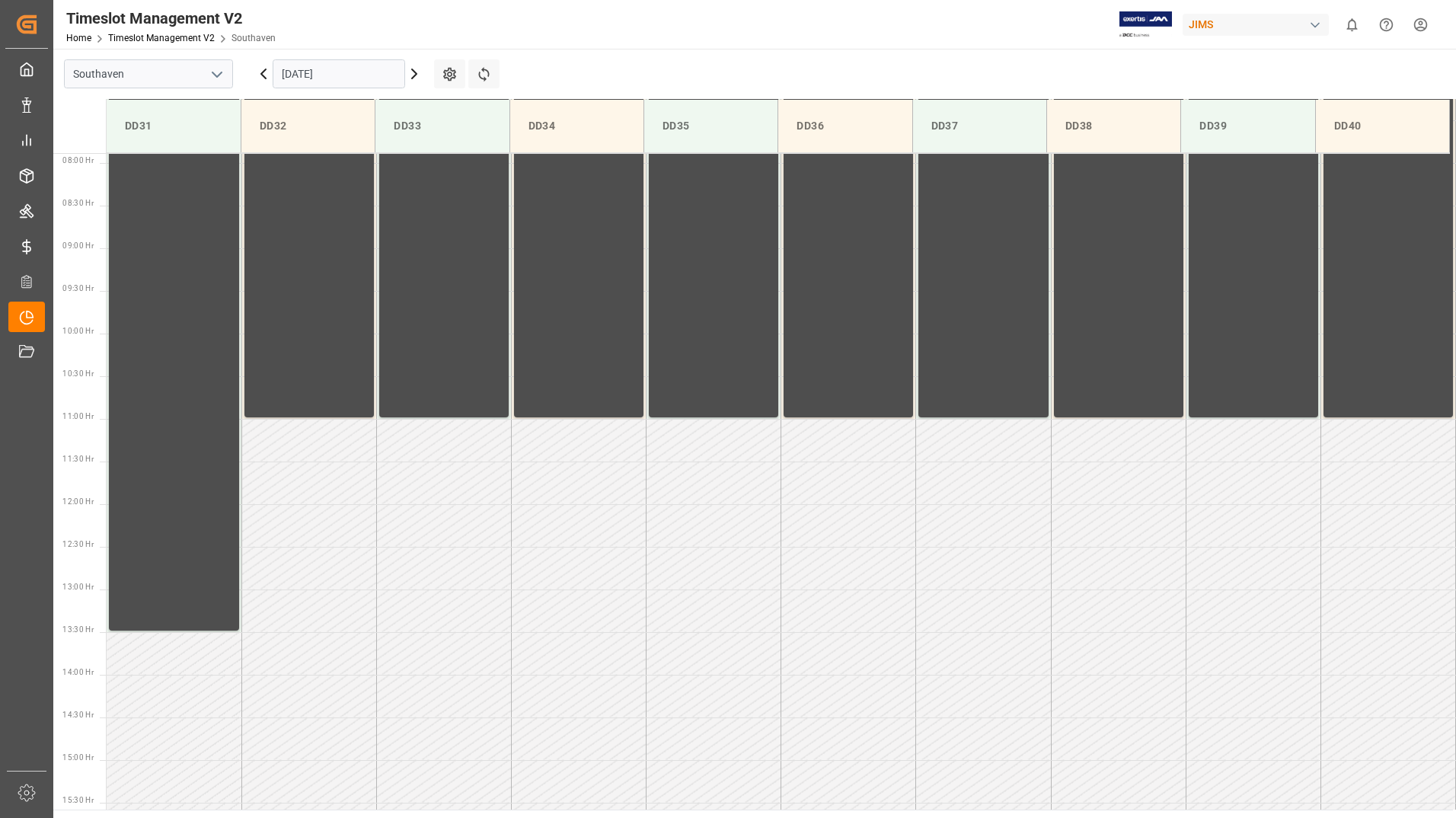
click at [266, 74] on icon at bounding box center [263, 74] width 18 height 18
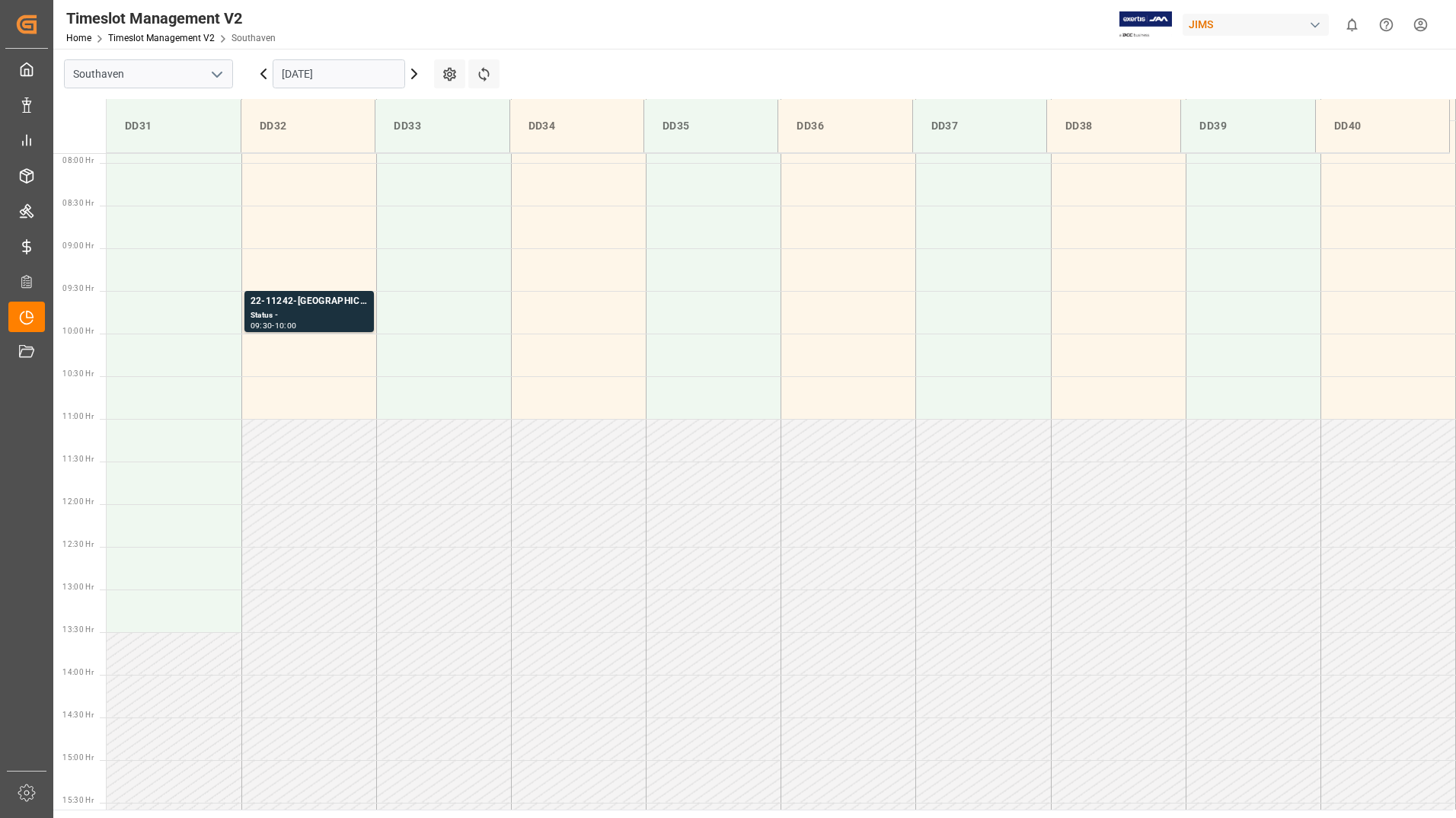
click at [262, 75] on icon at bounding box center [262, 74] width 4 height 10
click at [263, 73] on icon at bounding box center [262, 74] width 4 height 10
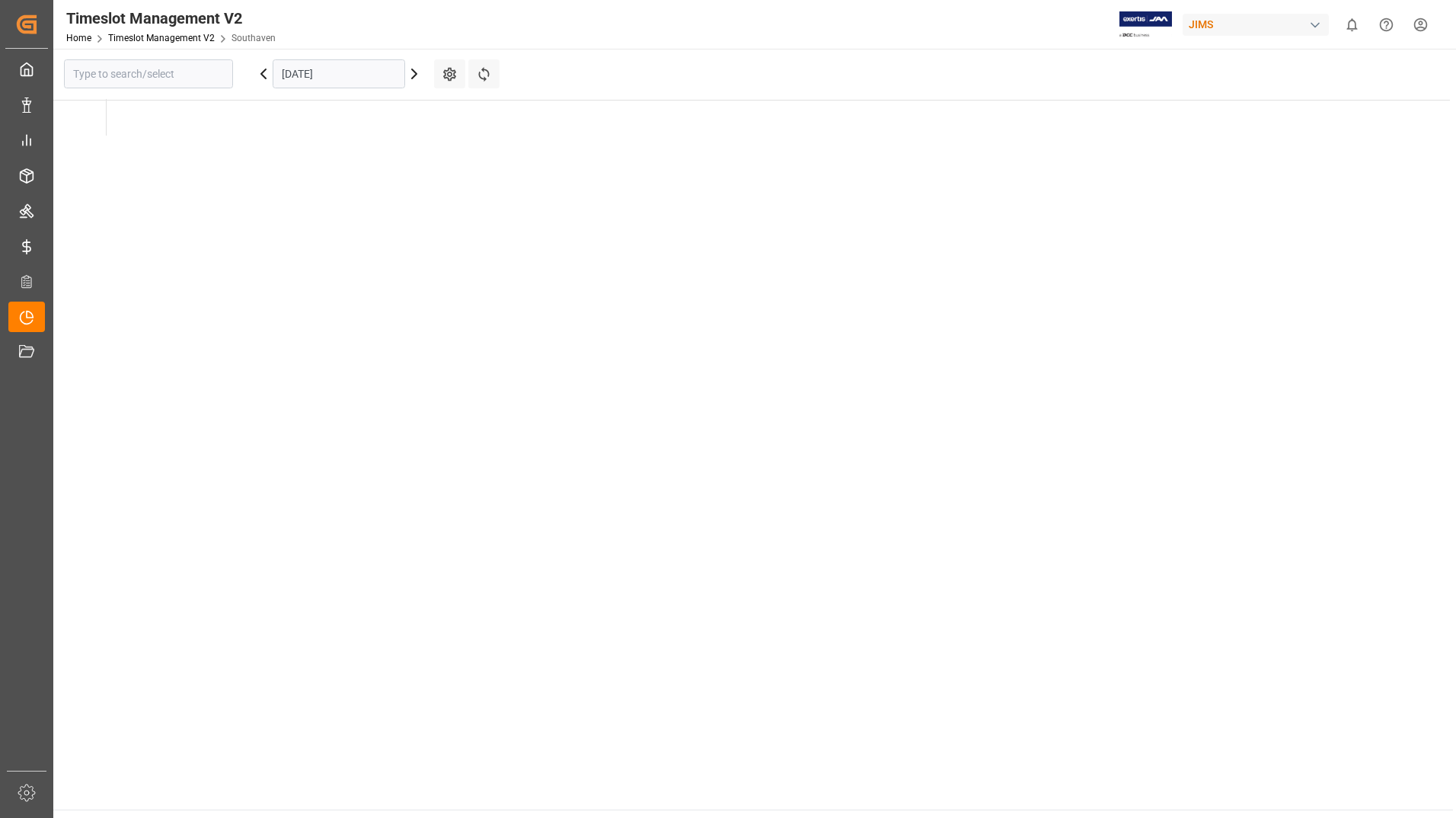
type input "Southaven"
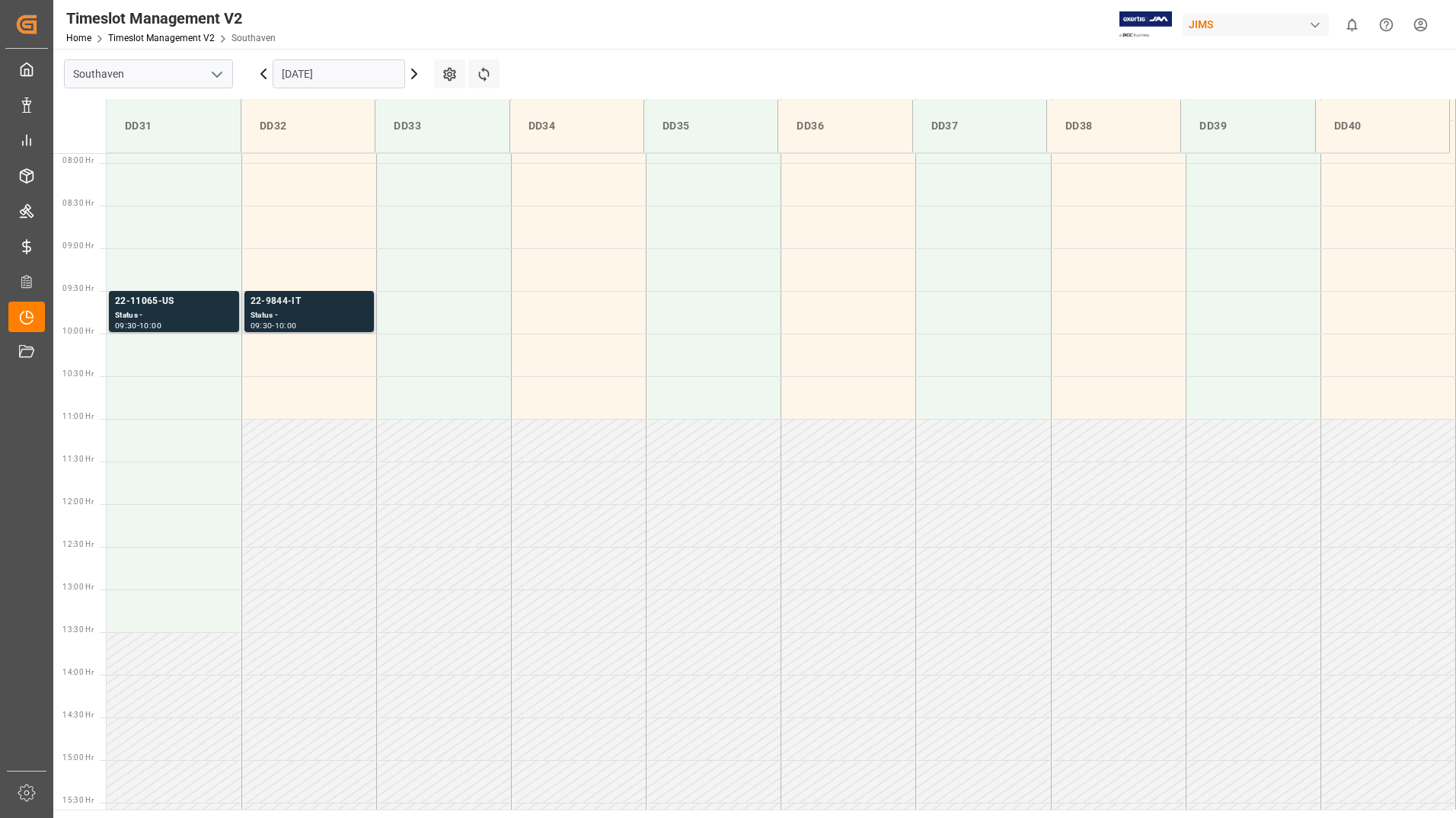
click at [334, 312] on div "Status -" at bounding box center [308, 315] width 117 height 13
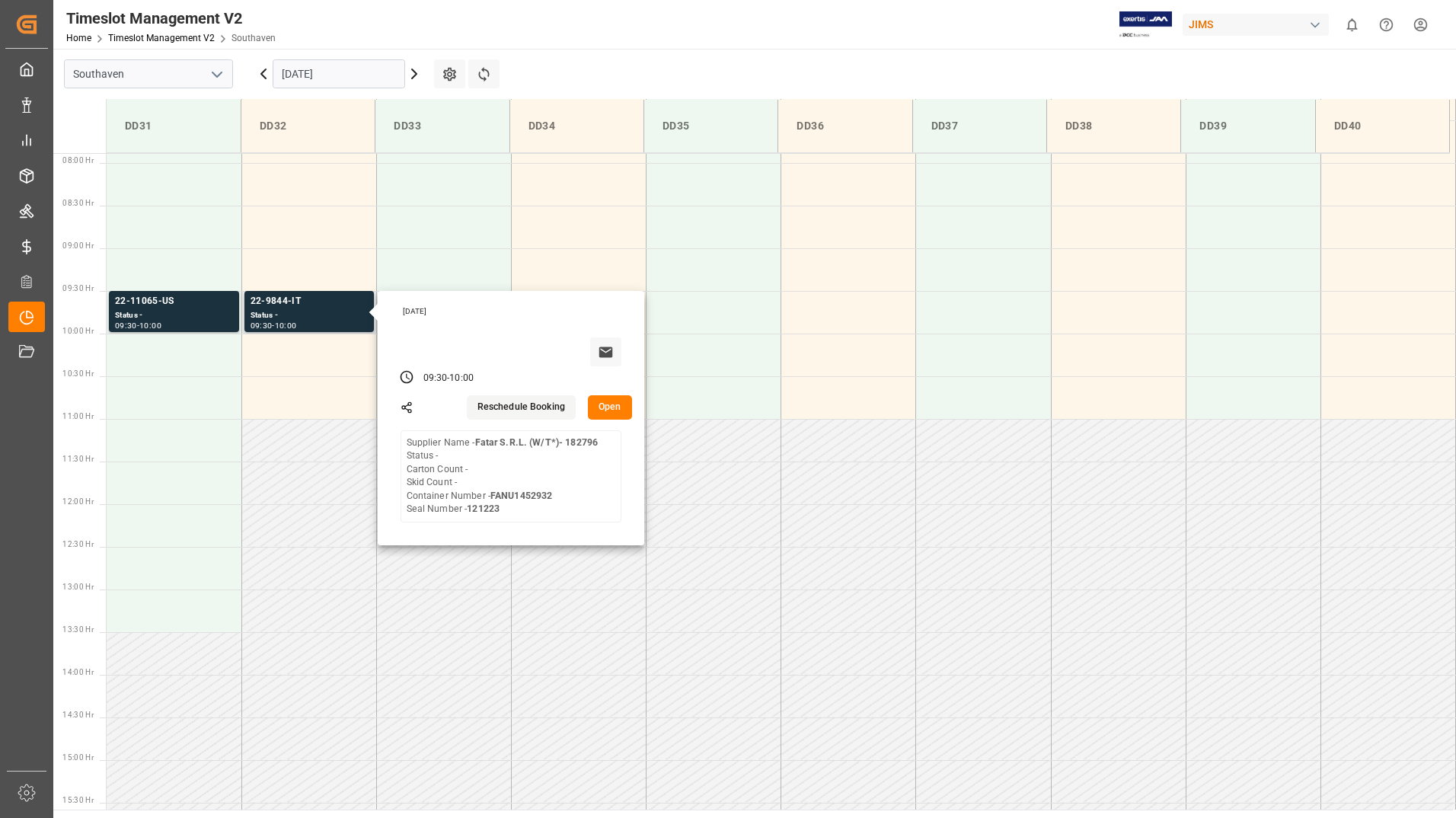
click at [618, 412] on button "Open" at bounding box center [610, 407] width 44 height 24
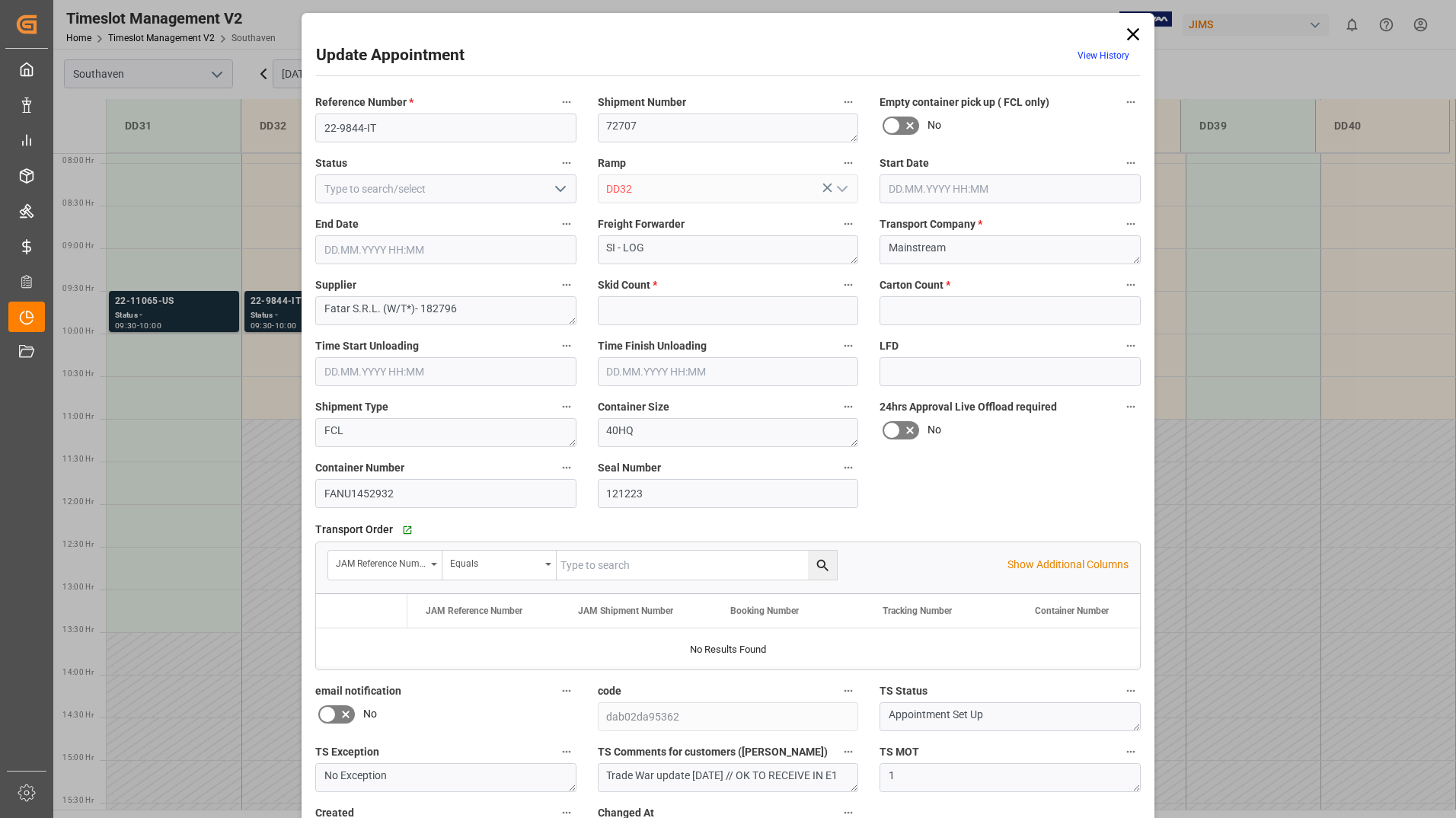
type input "0"
type input "[DATE] 09:30"
type input "[DATE] 10:00"
type input "[DATE] 13:09"
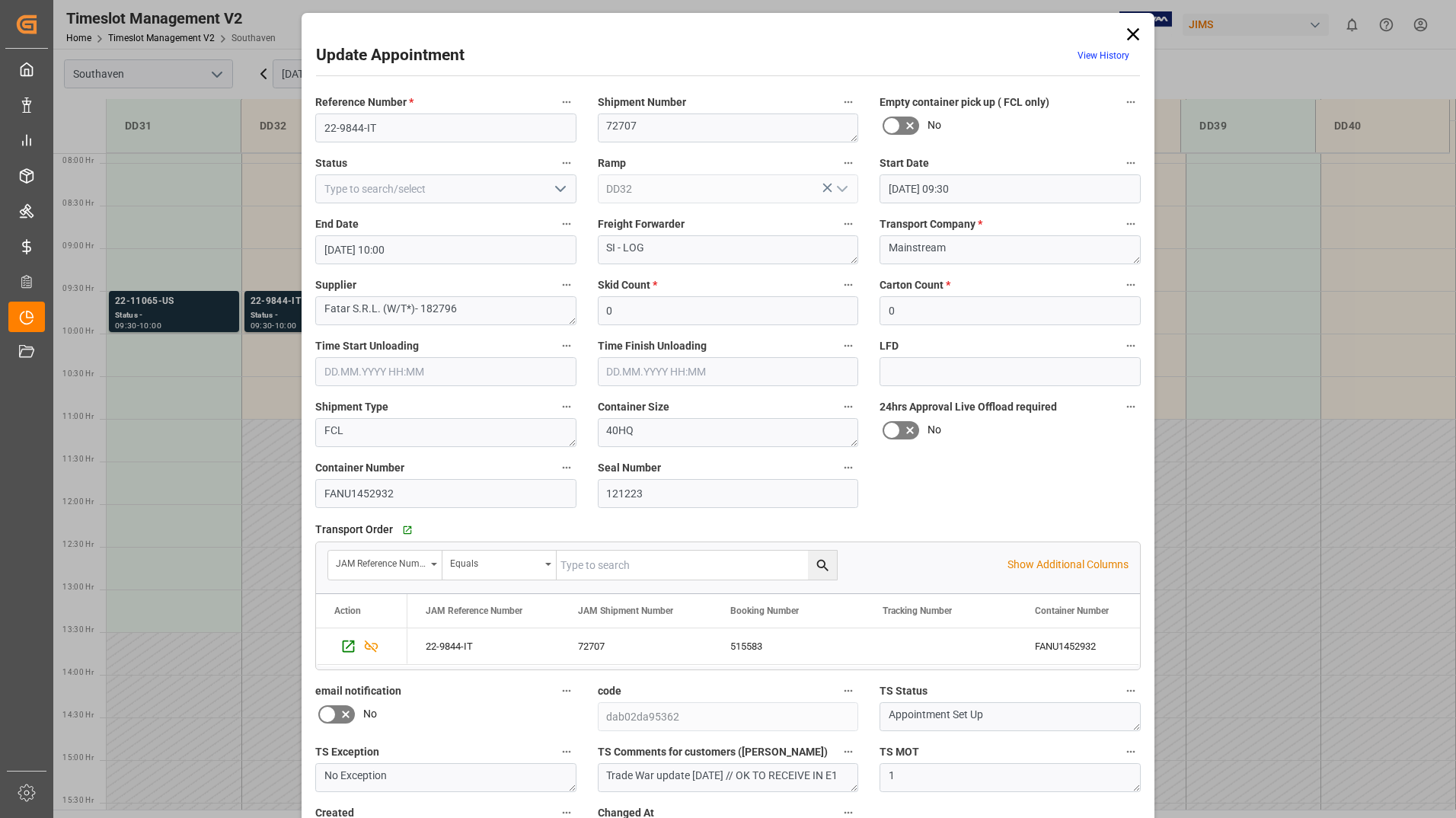
click at [1138, 34] on icon at bounding box center [1133, 34] width 22 height 22
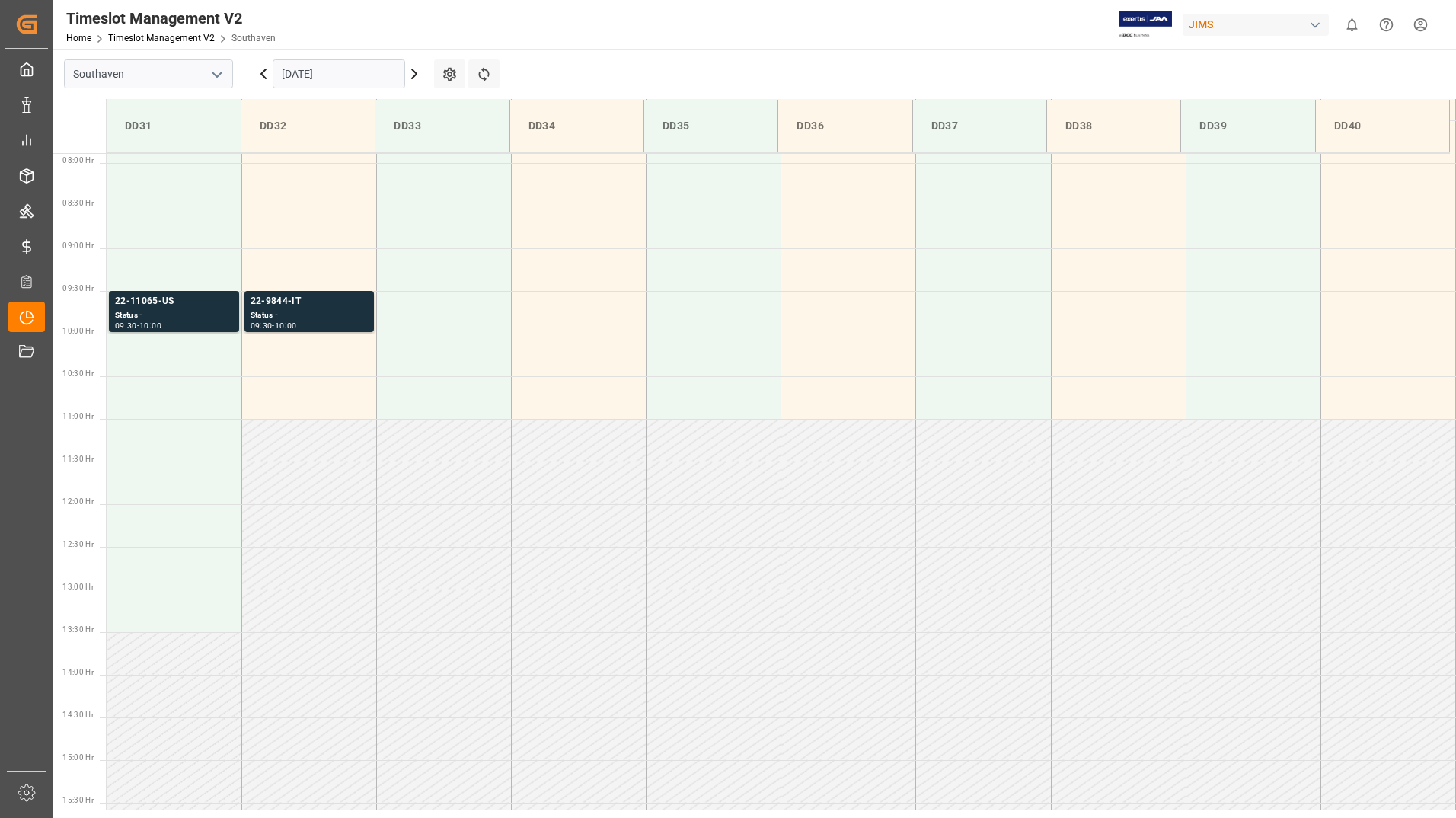
click at [262, 73] on icon at bounding box center [262, 74] width 4 height 10
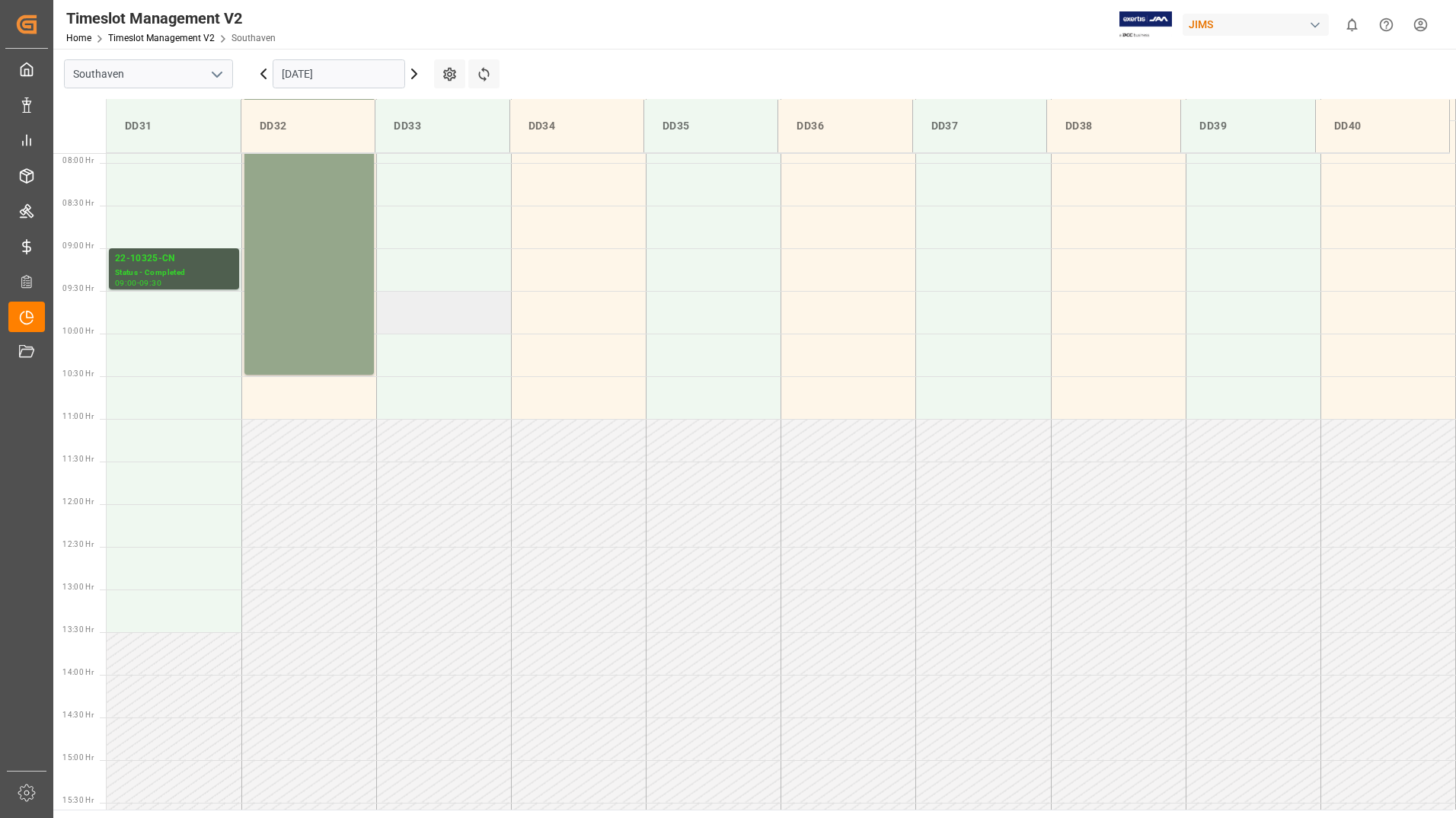
click at [448, 315] on td at bounding box center [443, 312] width 135 height 42
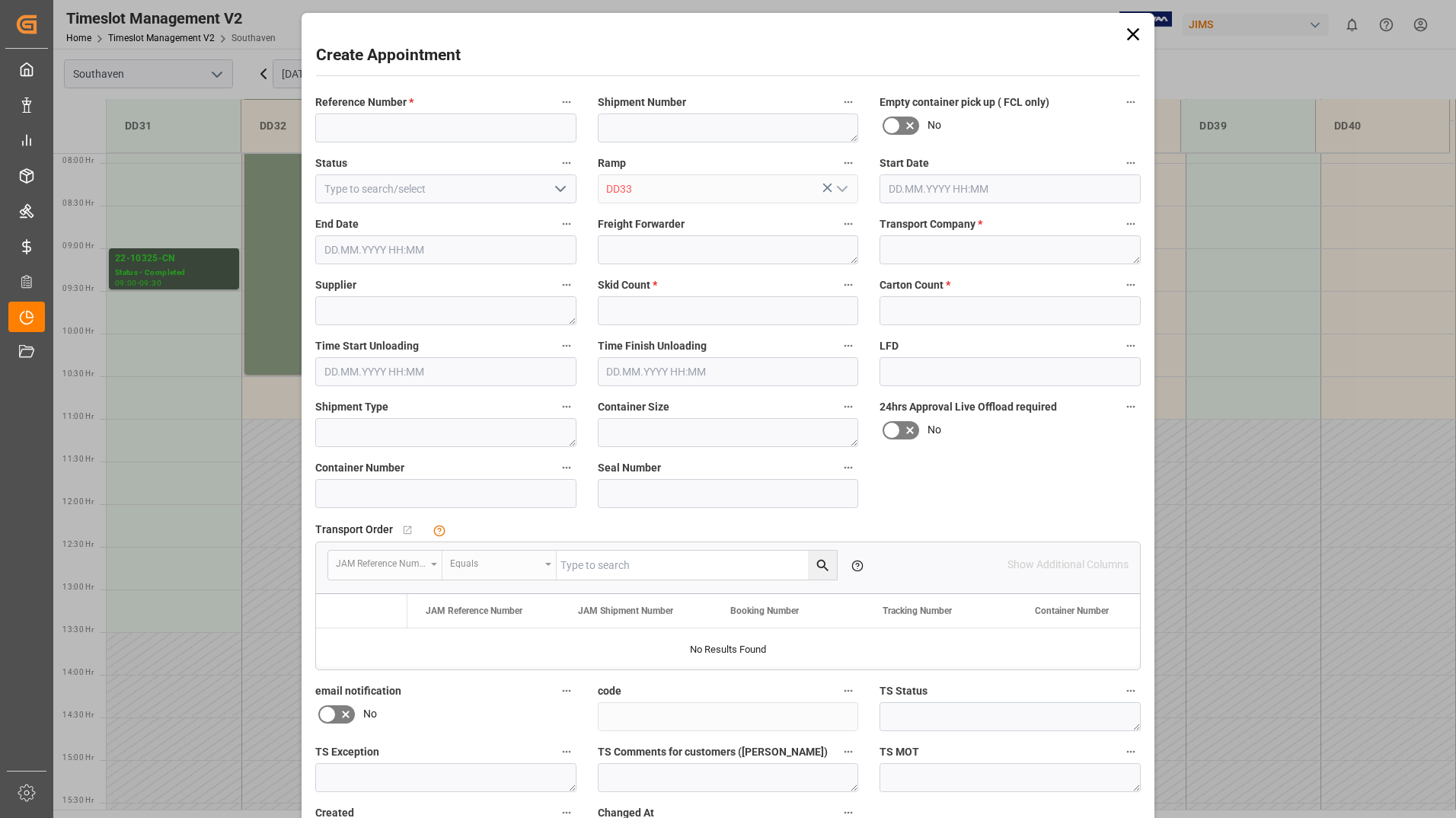
type input "[DATE] 09:30"
type input "[DATE] 10:00"
click at [1132, 37] on icon at bounding box center [1133, 34] width 22 height 22
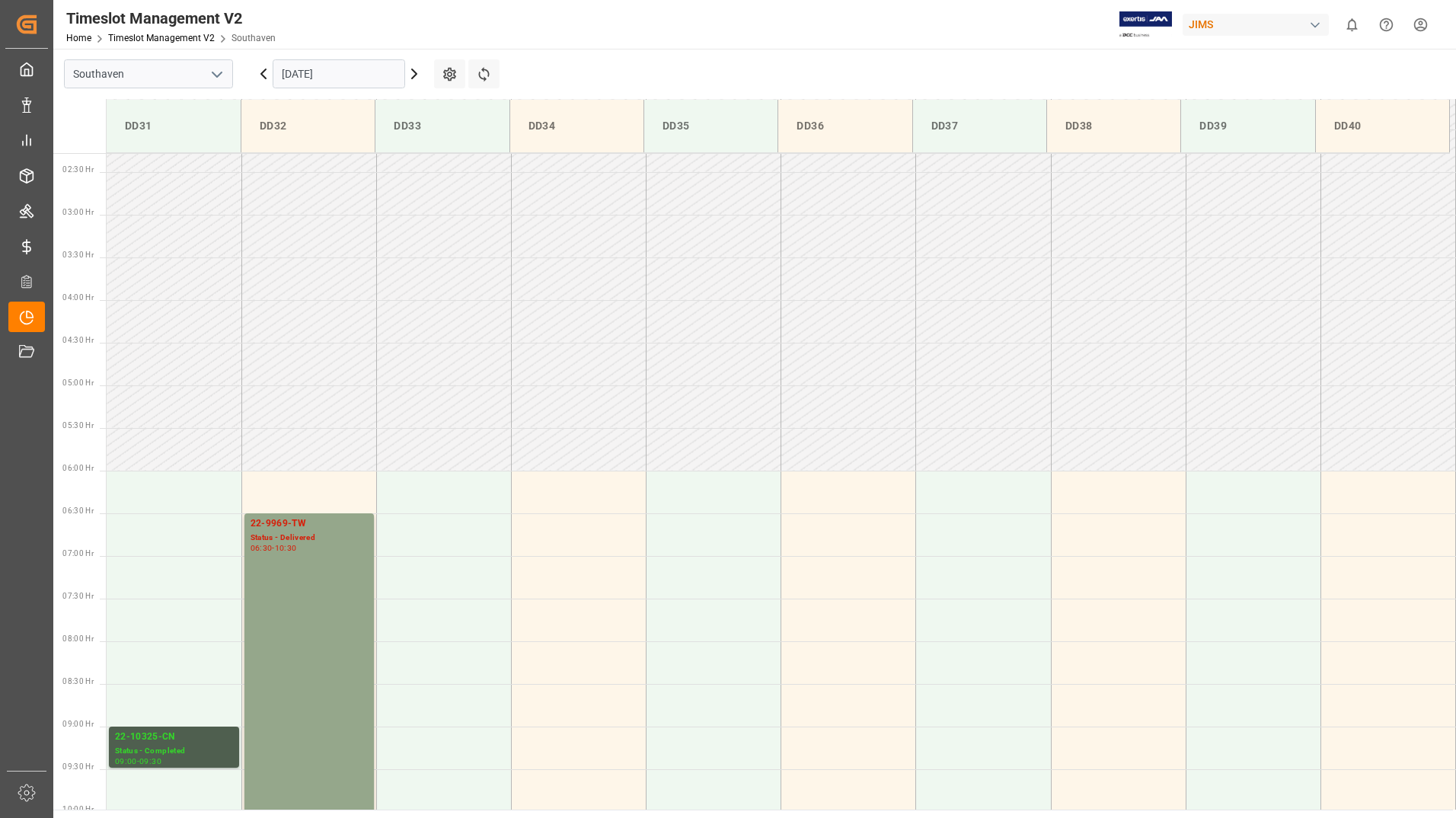
scroll to position [305, 0]
